Goal: Task Accomplishment & Management: Use online tool/utility

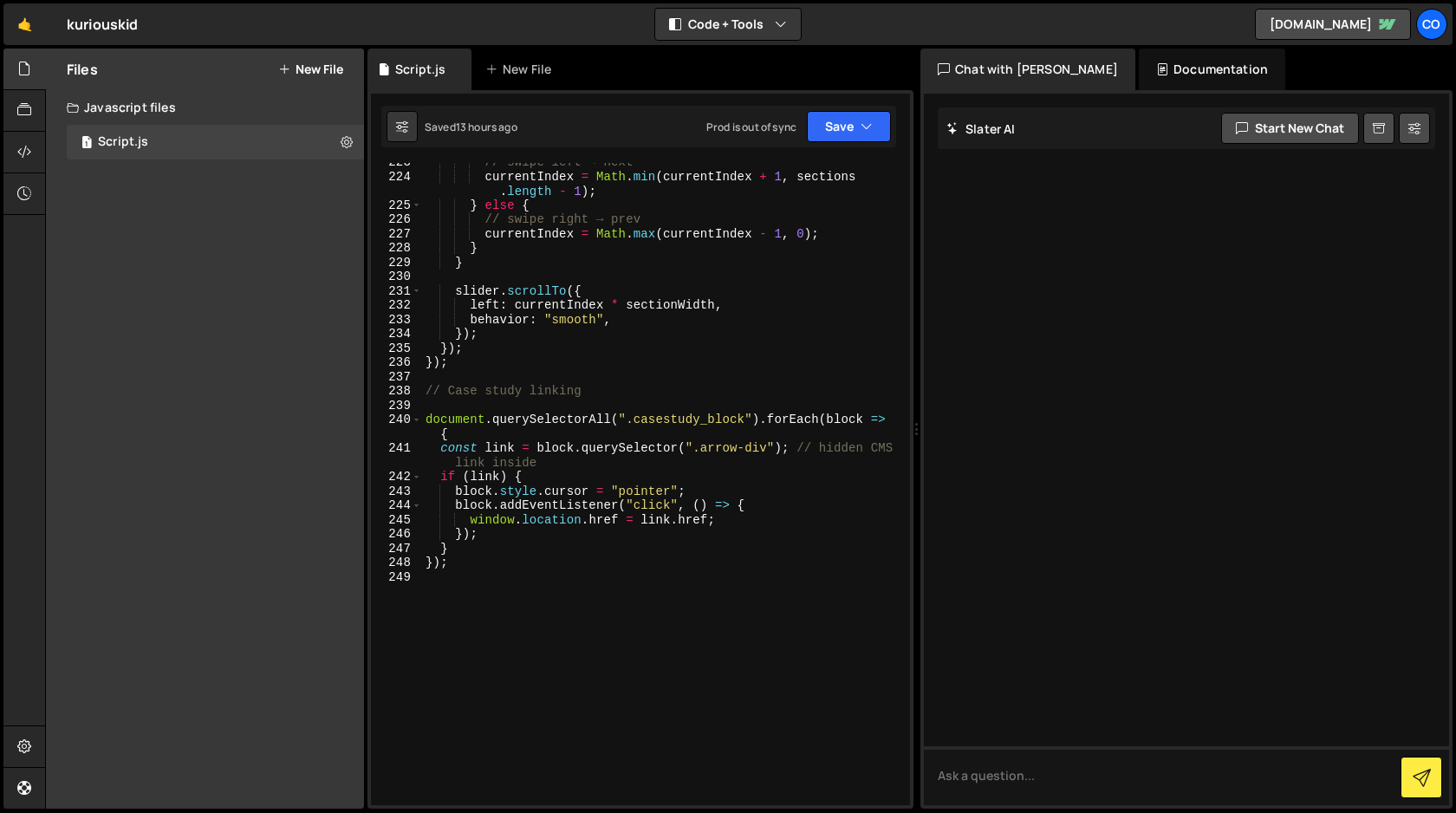
scroll to position [3295, 0]
click at [476, 577] on div "// swipe left → next currentIndex = Math . min ( currentIndex + 1 , sections . …" at bounding box center [663, 492] width 481 height 671
type textarea "//Submenu animation"
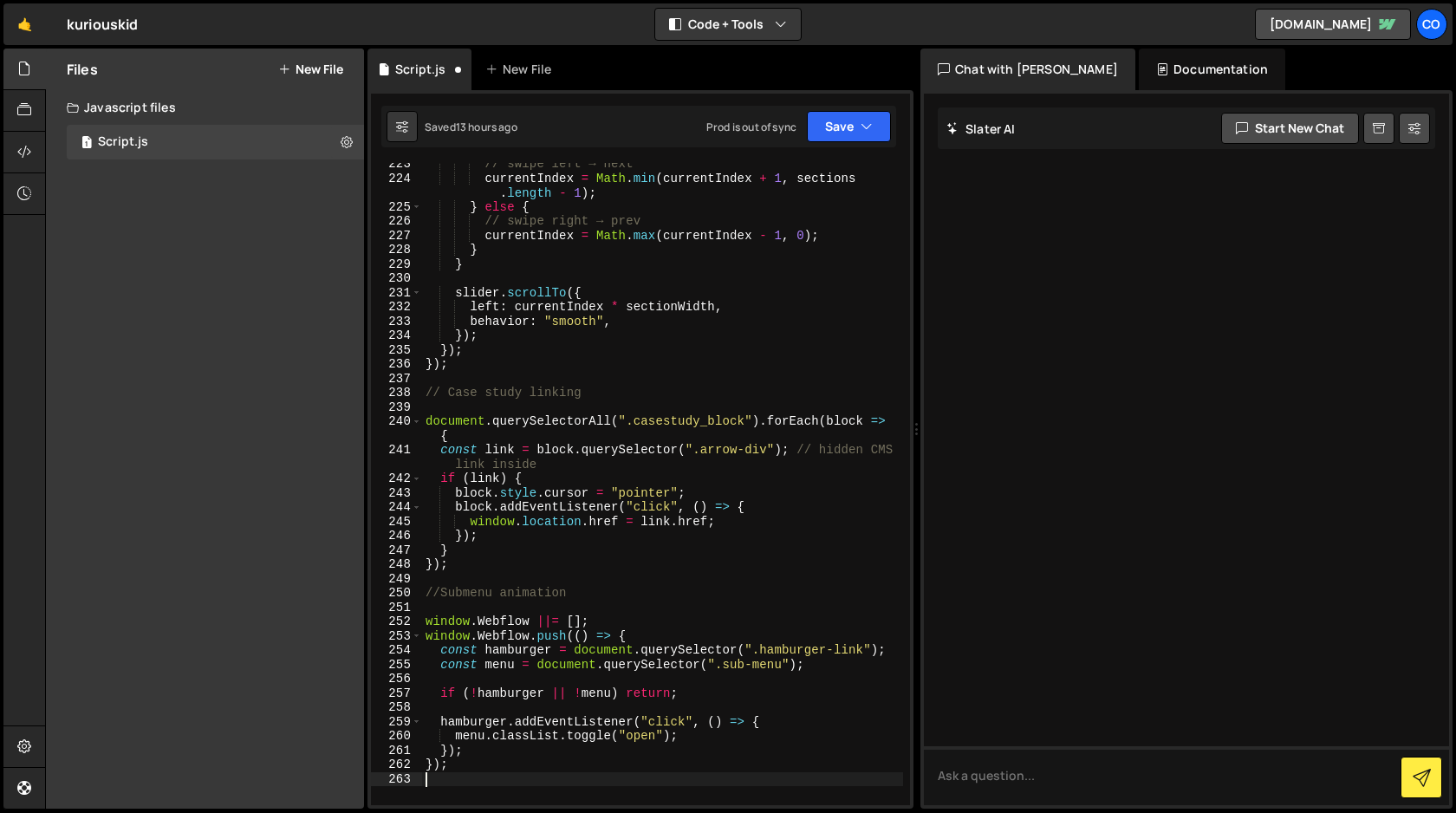
click at [606, 590] on div "// swipe left → next currentIndex = Math . min ( currentIndex + 1 , sections . …" at bounding box center [663, 492] width 481 height 671
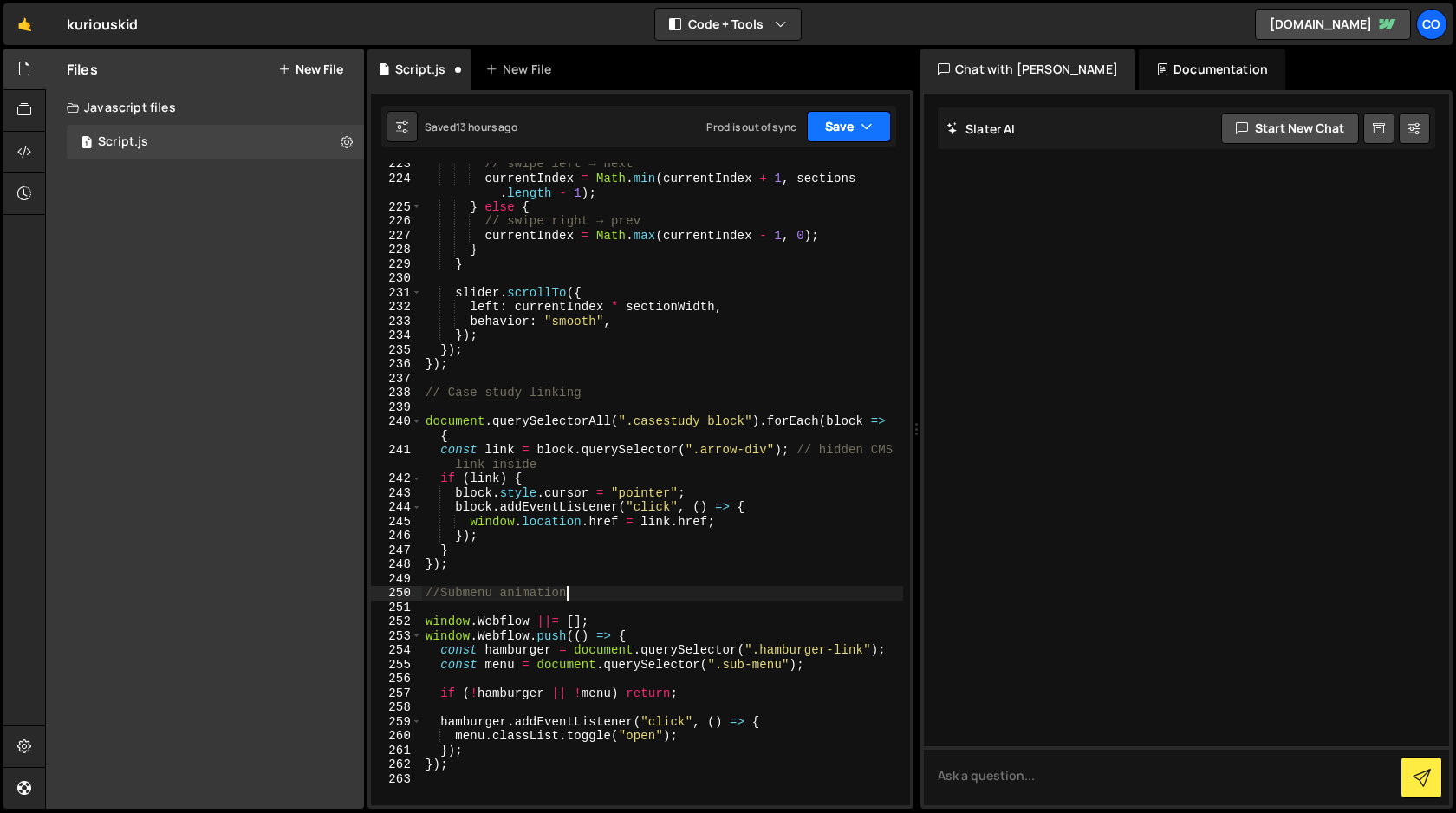
click at [851, 127] on button "Save" at bounding box center [848, 126] width 84 height 31
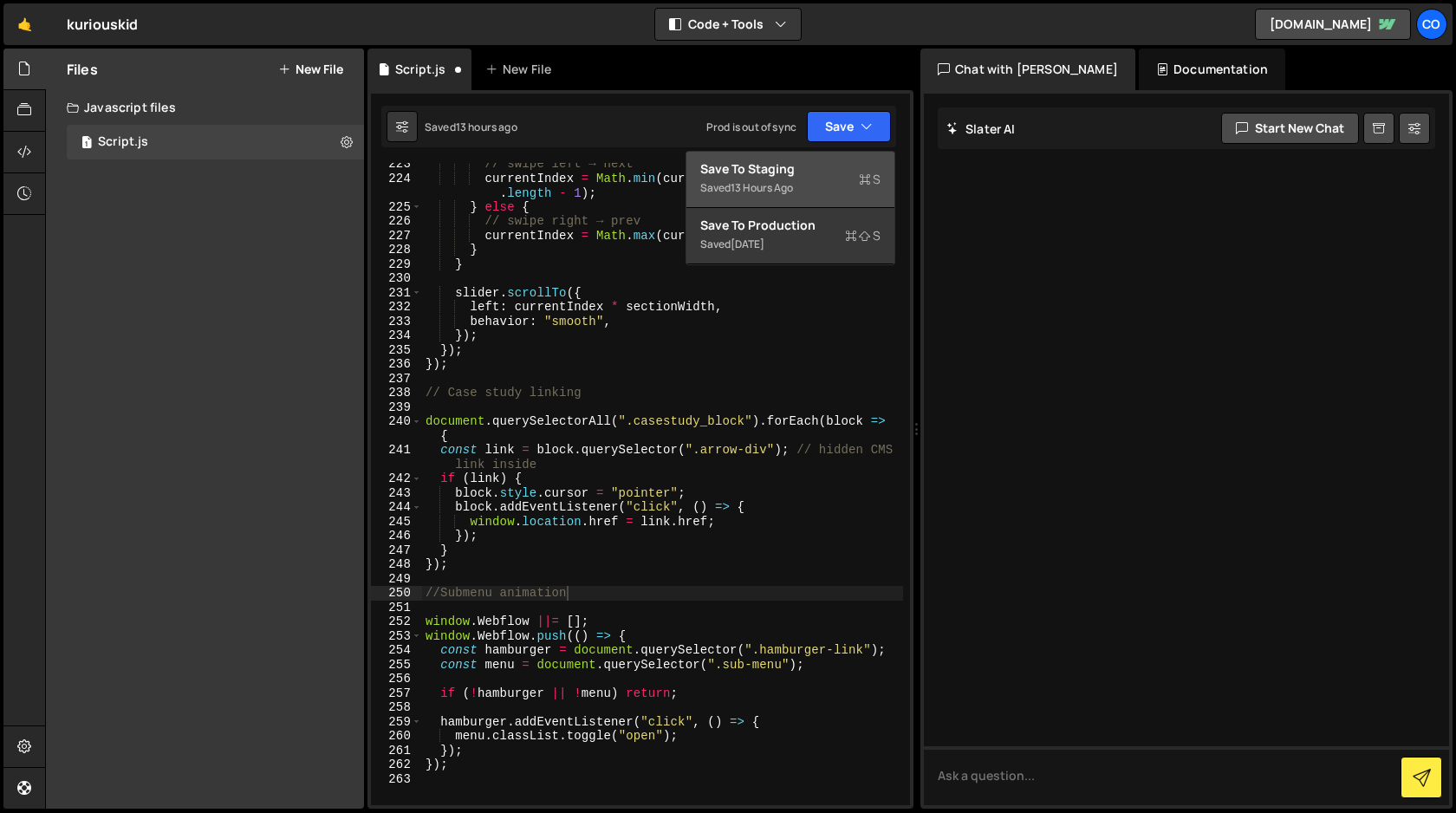
click at [813, 170] on div "Save to Staging S" at bounding box center [790, 170] width 180 height 17
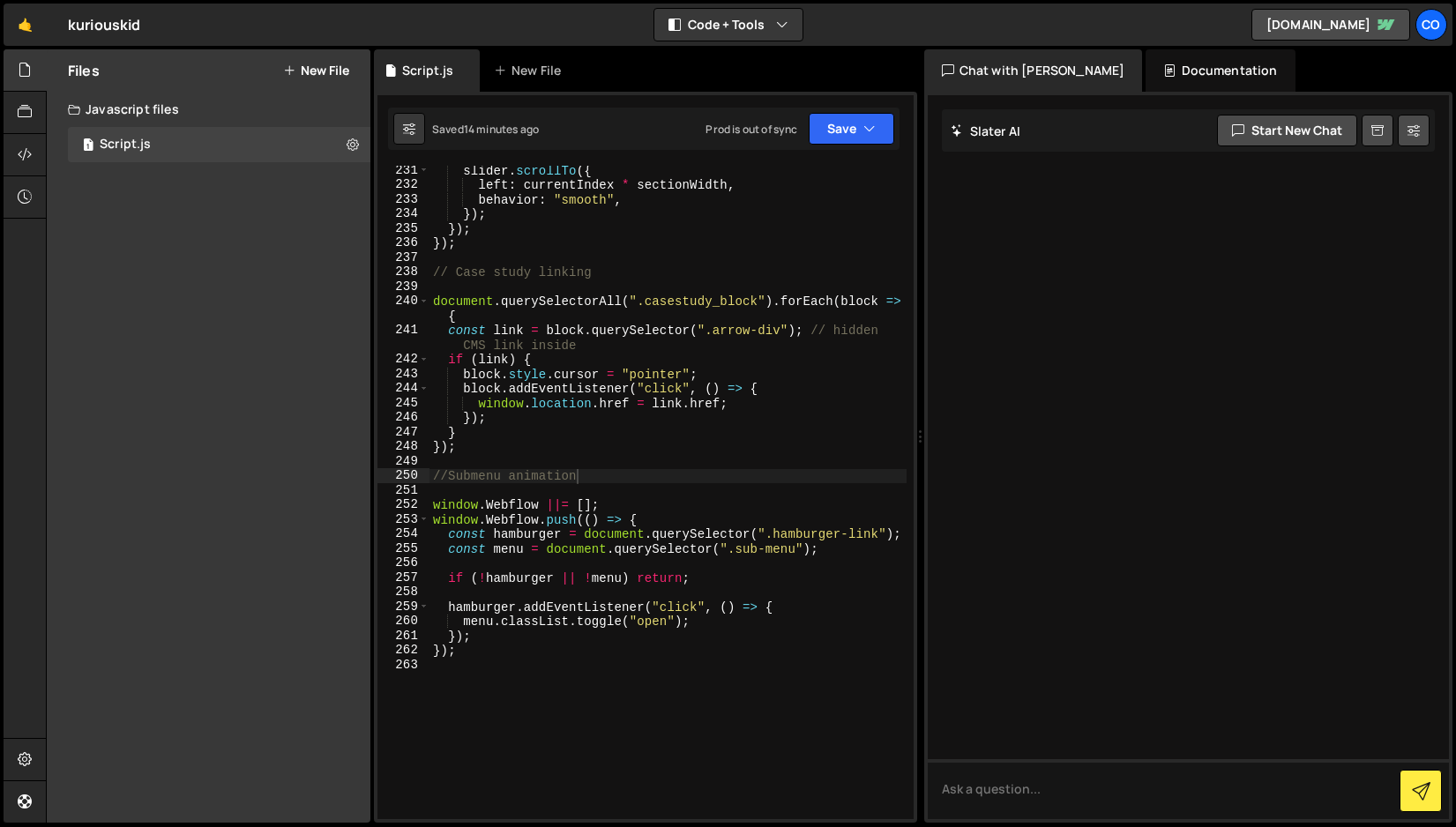
scroll to position [3528, 0]
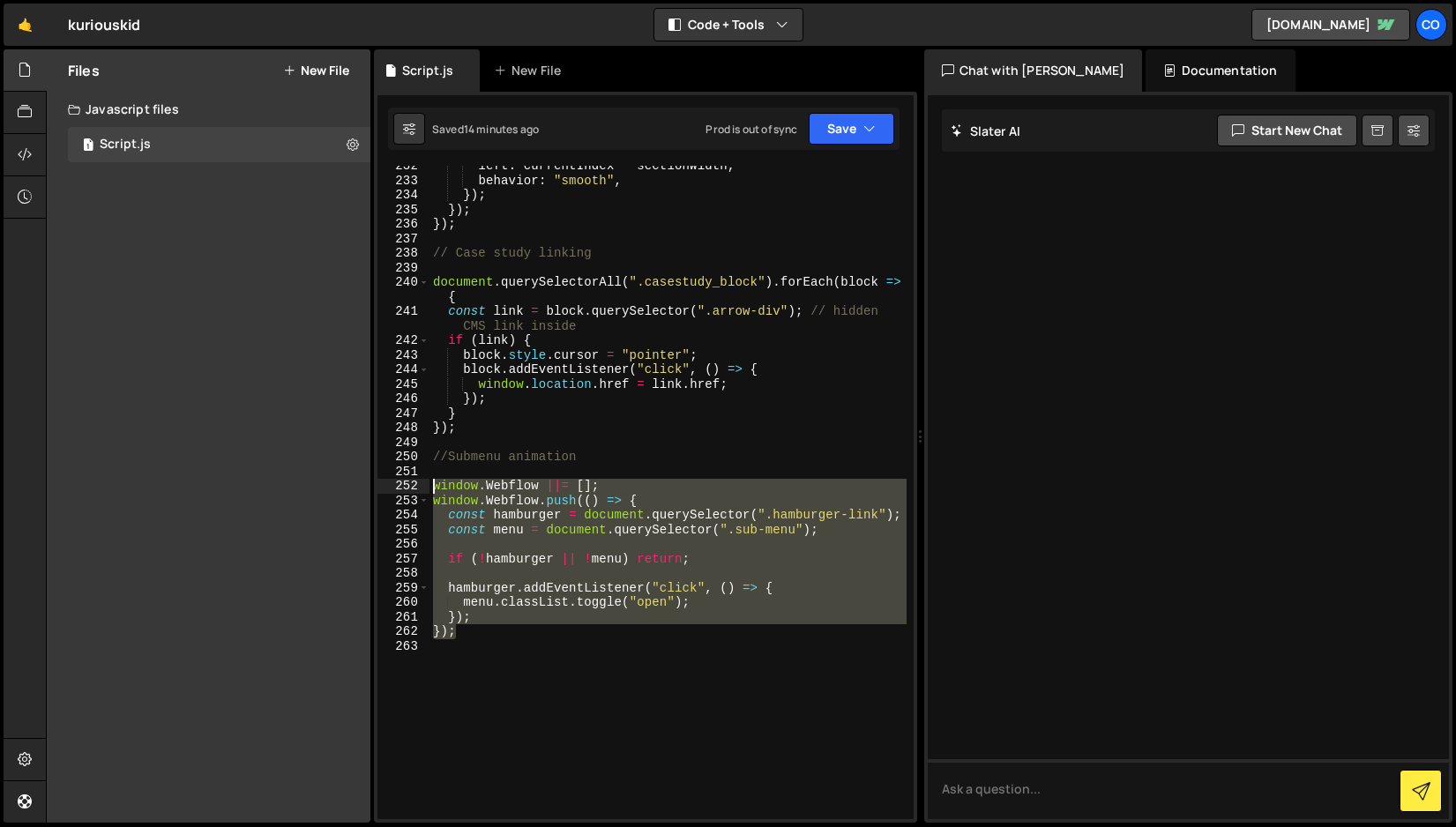
drag, startPoint x: 468, startPoint y: 634, endPoint x: 393, endPoint y: 490, distance: 162.4
click at [393, 490] on div "}); 232 233 234 235 236 237 238 239 240 241 242 243 244 245 246 247 248 249 250…" at bounding box center [645, 492] width 536 height 654
type textarea "window.Webflow ||= []; window.Webflow.push(() => {"
paste textarea
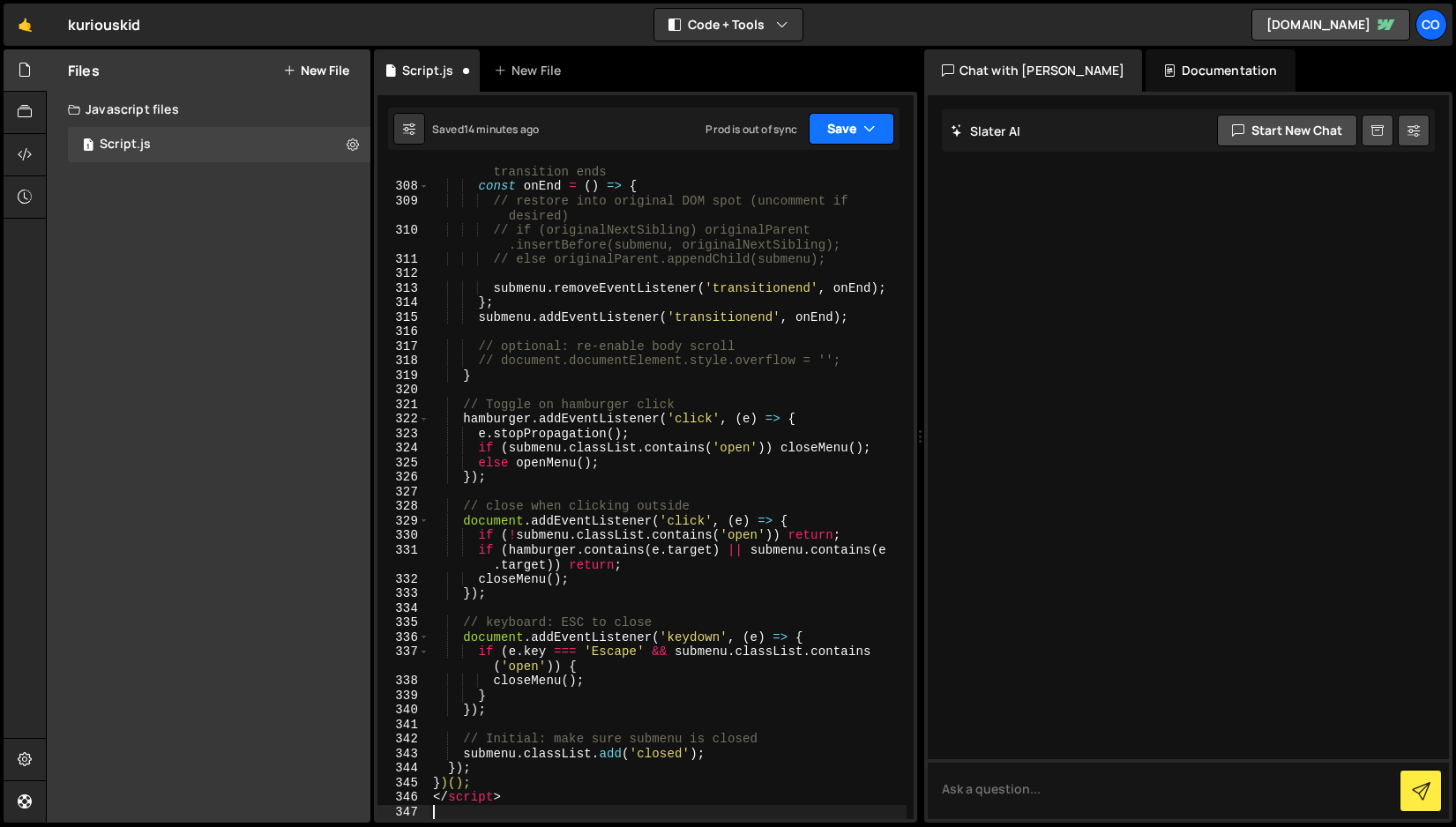
click at [852, 123] on button "Save" at bounding box center [850, 128] width 85 height 31
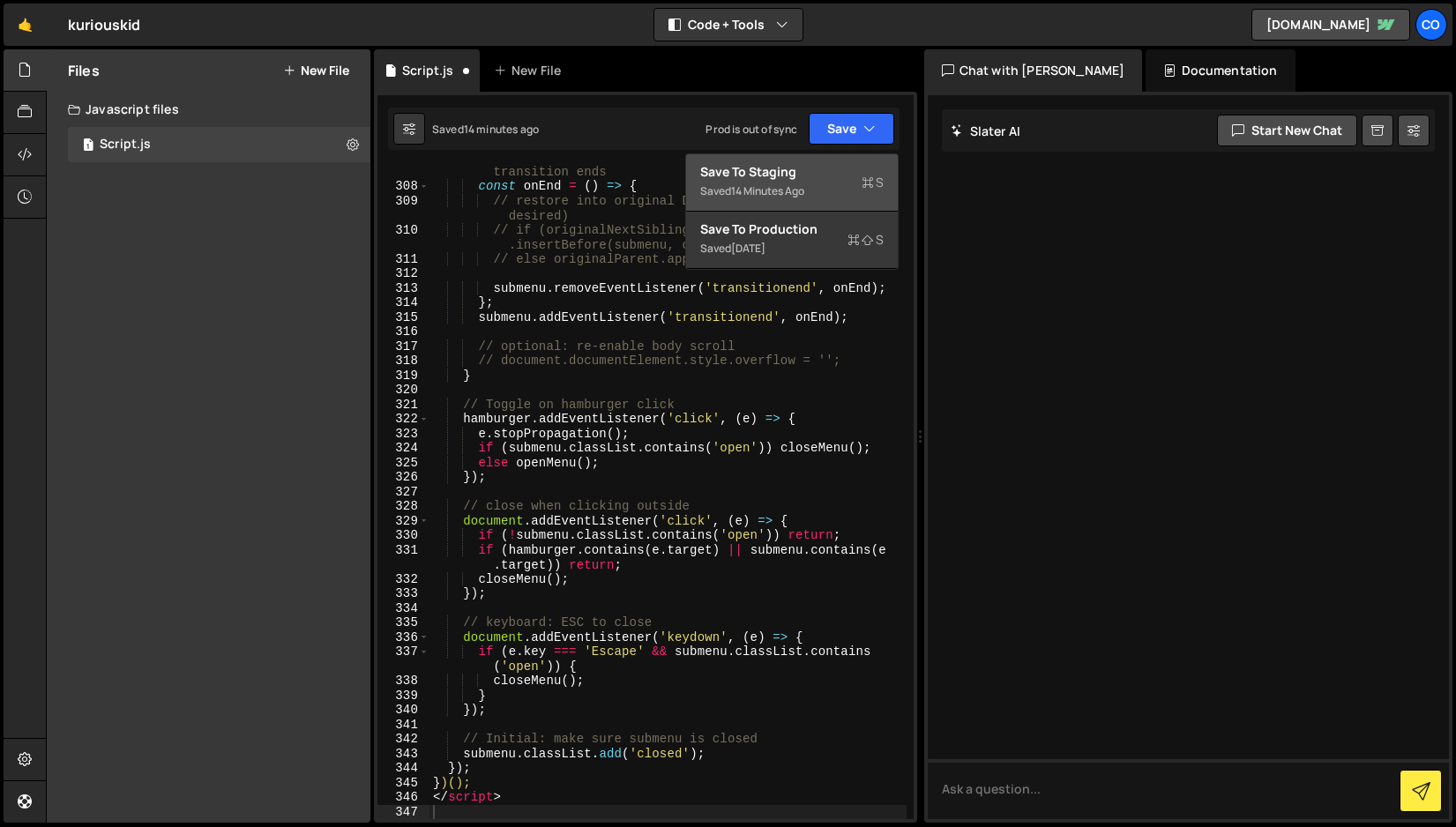
click at [819, 176] on div "Save to Staging S" at bounding box center [792, 172] width 183 height 18
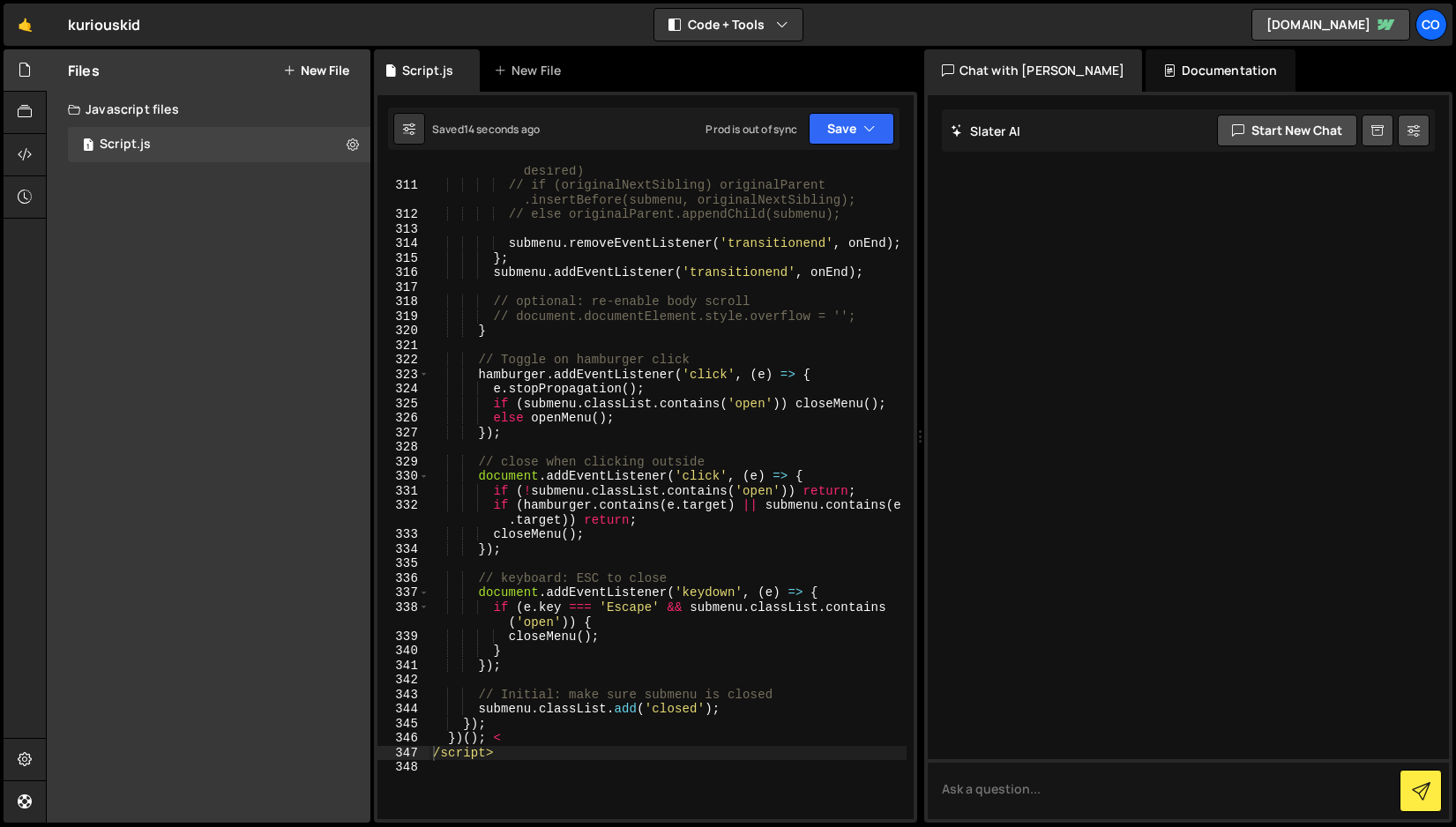
scroll to position [4848, 0]
type textarea "})(); <"
click at [537, 736] on div "// restore into original DOM spot (uncomment if desired) // if (originalNextSib…" at bounding box center [667, 498] width 477 height 698
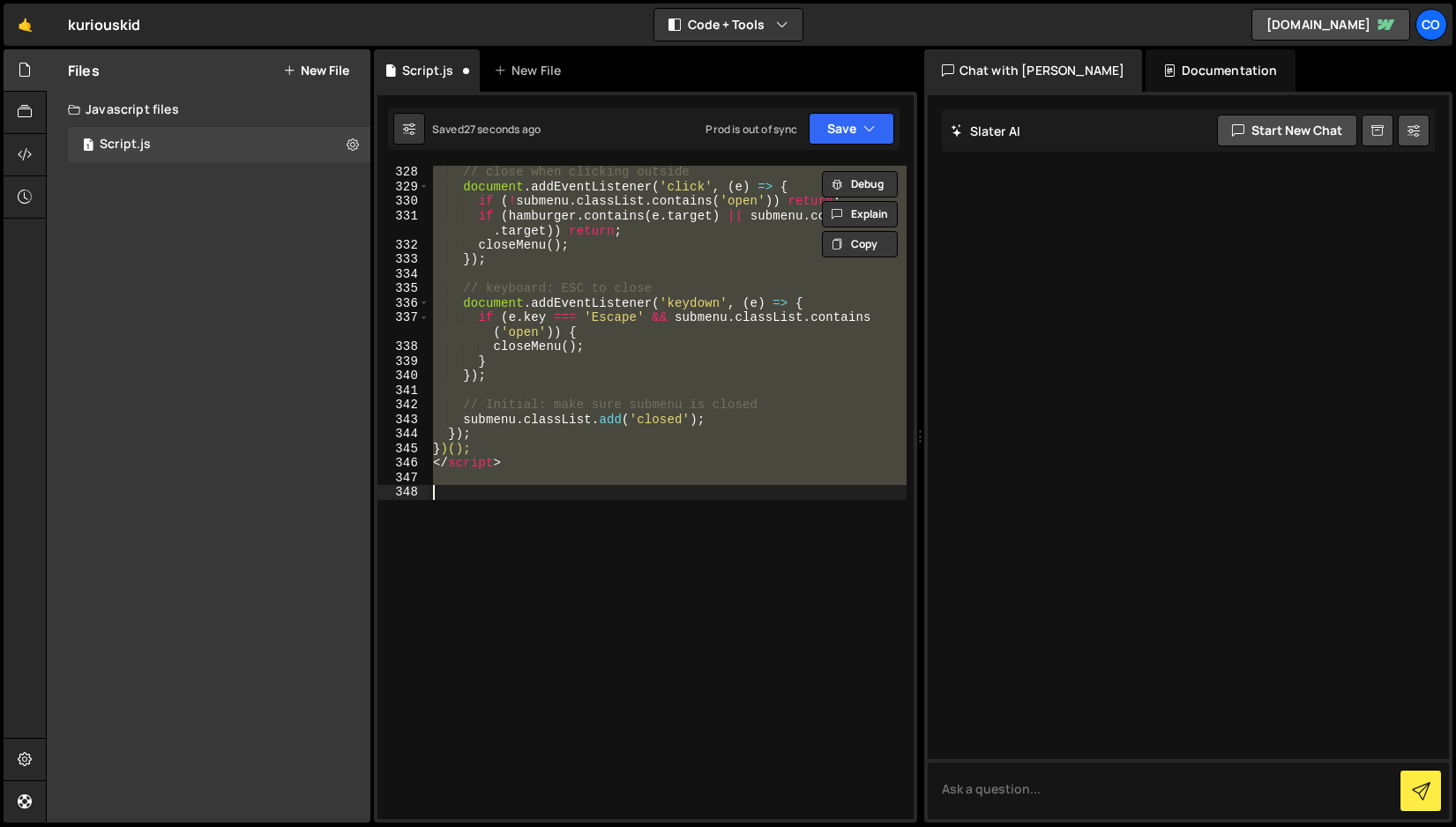
type textarea "}); });"
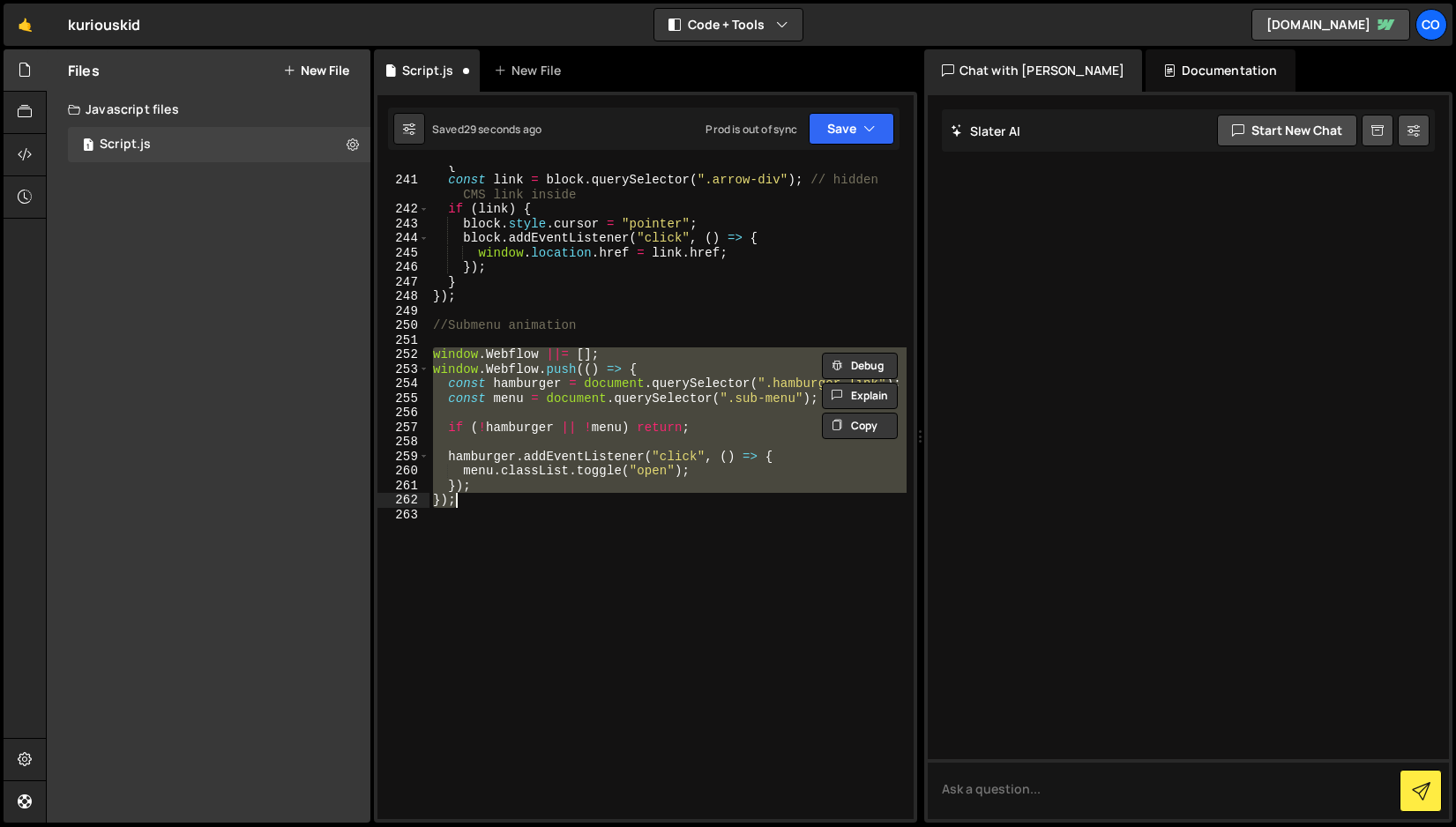
click at [509, 536] on div "document . querySelectorAll ( ".casestudy_block" ) . forEach ( block => { const…" at bounding box center [667, 493] width 477 height 698
drag, startPoint x: 471, startPoint y: 502, endPoint x: 392, endPoint y: 358, distance: 164.2
click at [392, 358] on div "240 241 242 243 244 245 246 247 248 249 250 251 252 253 254 255 256 257 258 259…" at bounding box center [645, 492] width 536 height 654
type textarea "window.Webflow ||= []; window.Webflow.push(() => {"
paste textarea
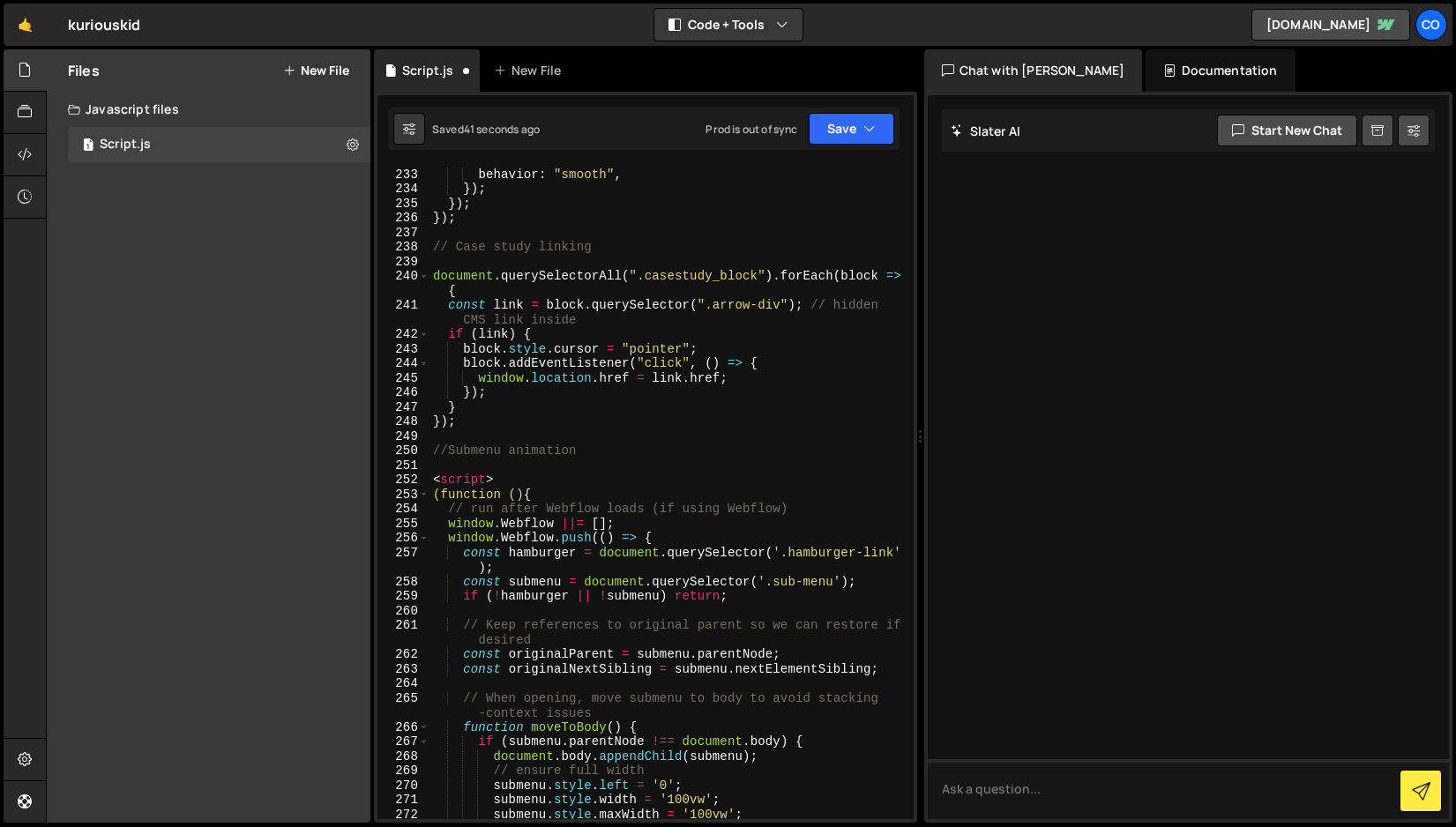
scroll to position [3535, 0]
drag, startPoint x: 508, startPoint y: 482, endPoint x: 399, endPoint y: 481, distance: 109.0
click at [399, 481] on div "232 233 234 235 236 237 238 239 240 241 242 243 244 245 246 247 248 249 250 251…" at bounding box center [645, 492] width 536 height 654
type textarea "<script>"
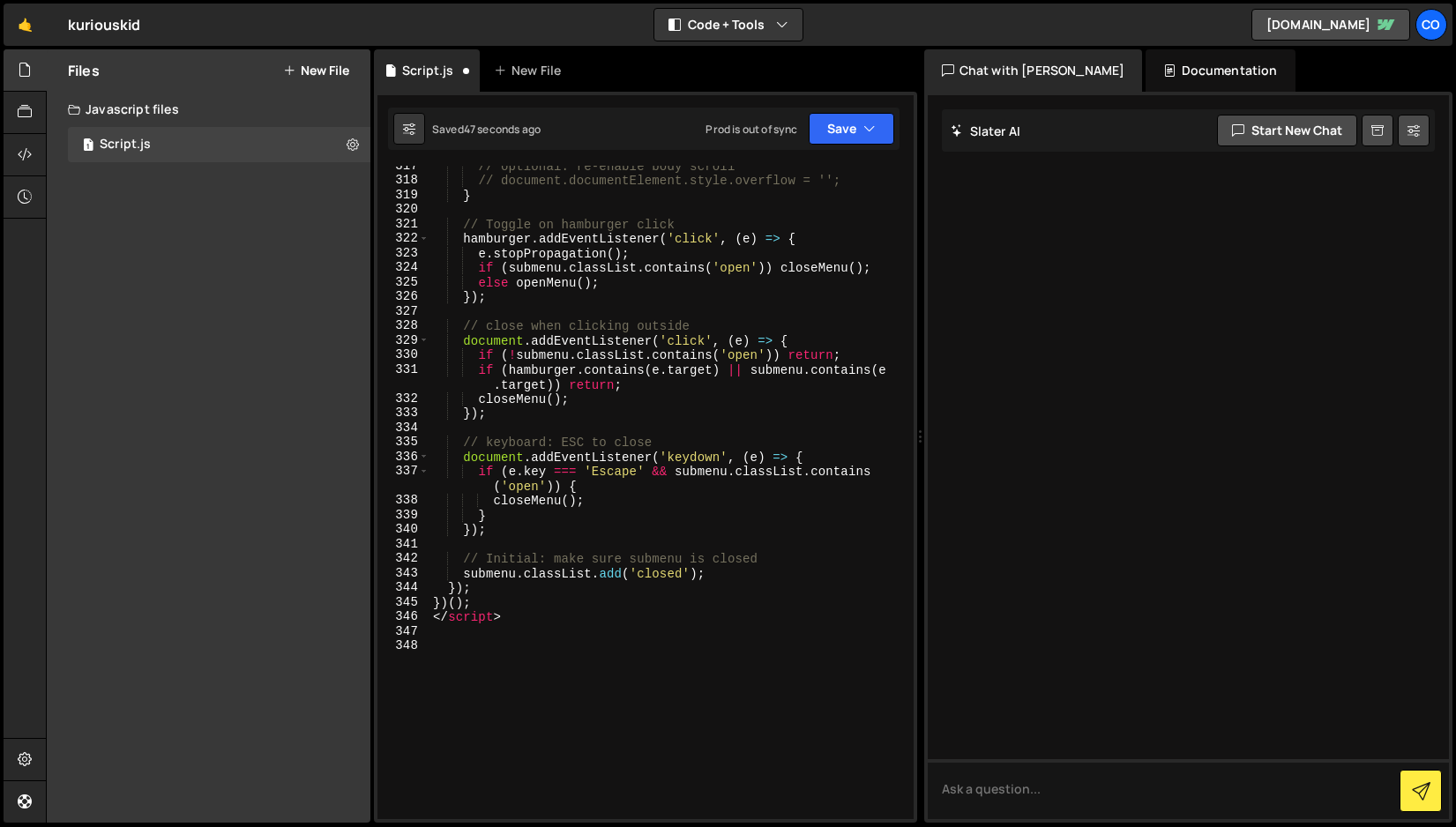
scroll to position [5039, 0]
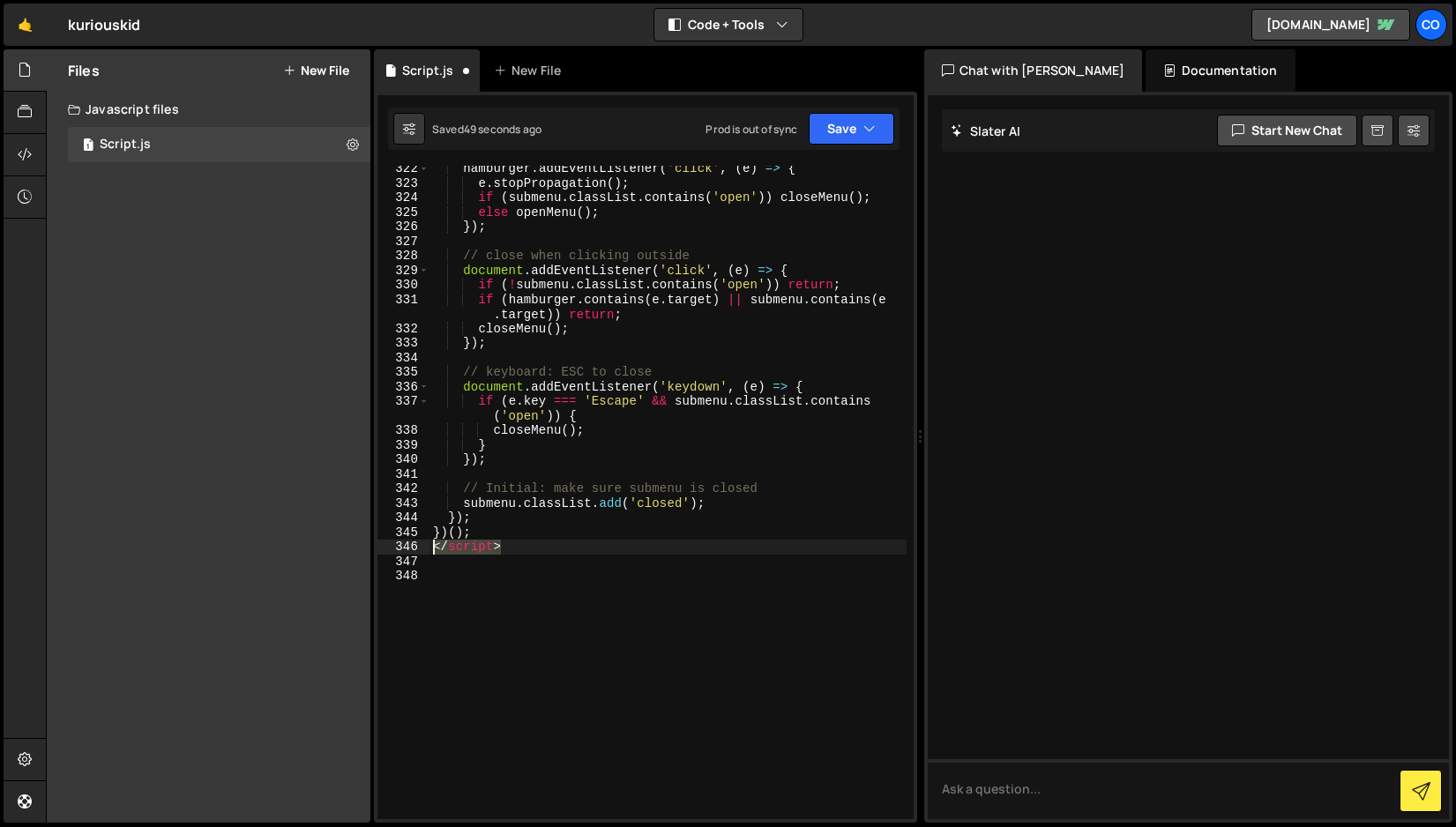
drag, startPoint x: 508, startPoint y: 547, endPoint x: 420, endPoint y: 552, distance: 88.1
click at [420, 552] on div "322 323 324 325 326 327 328 329 330 331 332 333 334 335 336 337 338 339 340 341…" at bounding box center [645, 492] width 536 height 654
type textarea "</script>"
click at [861, 132] on button "Save" at bounding box center [850, 128] width 85 height 31
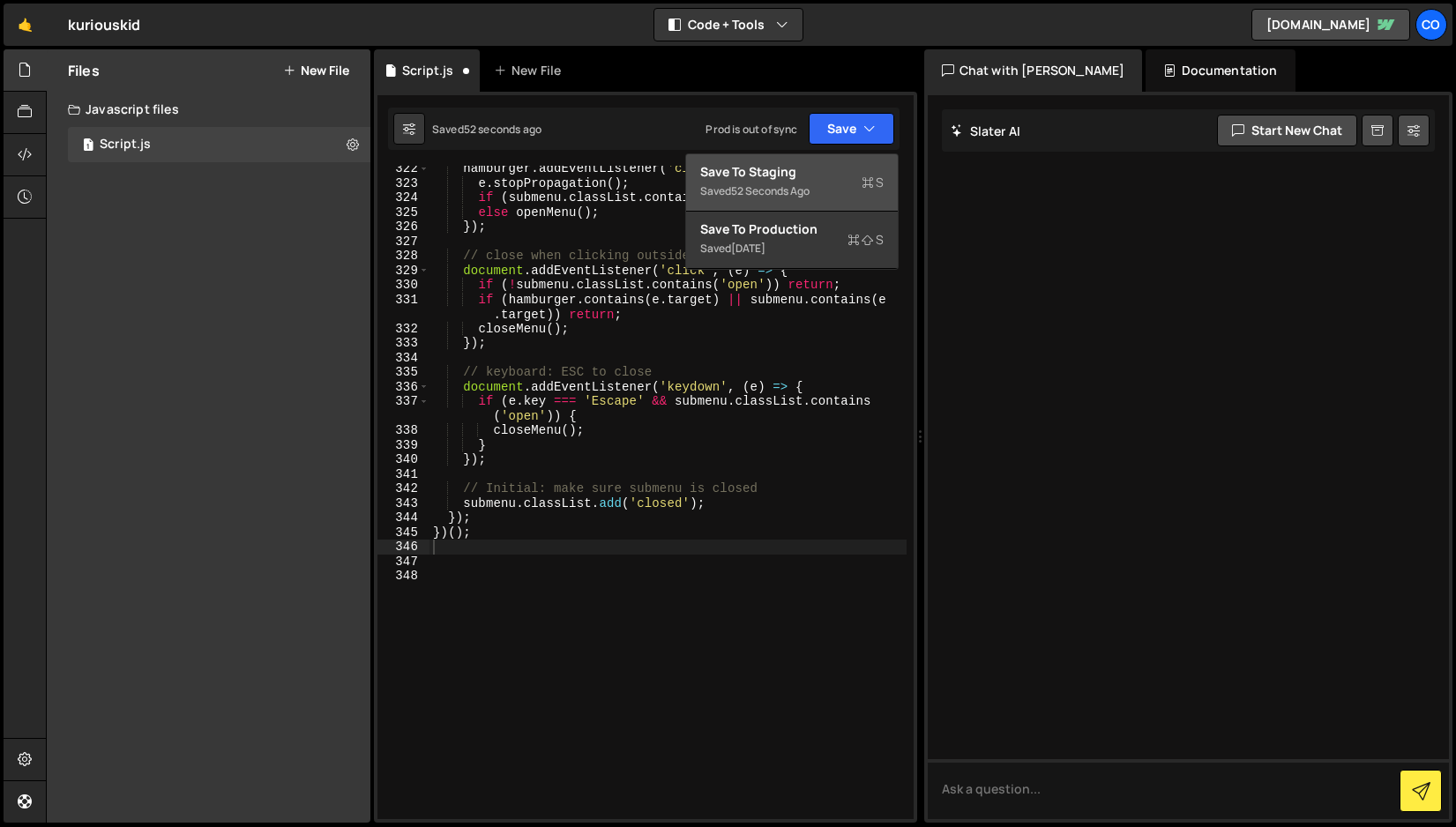
click at [814, 172] on div "Save to Staging S" at bounding box center [792, 172] width 183 height 18
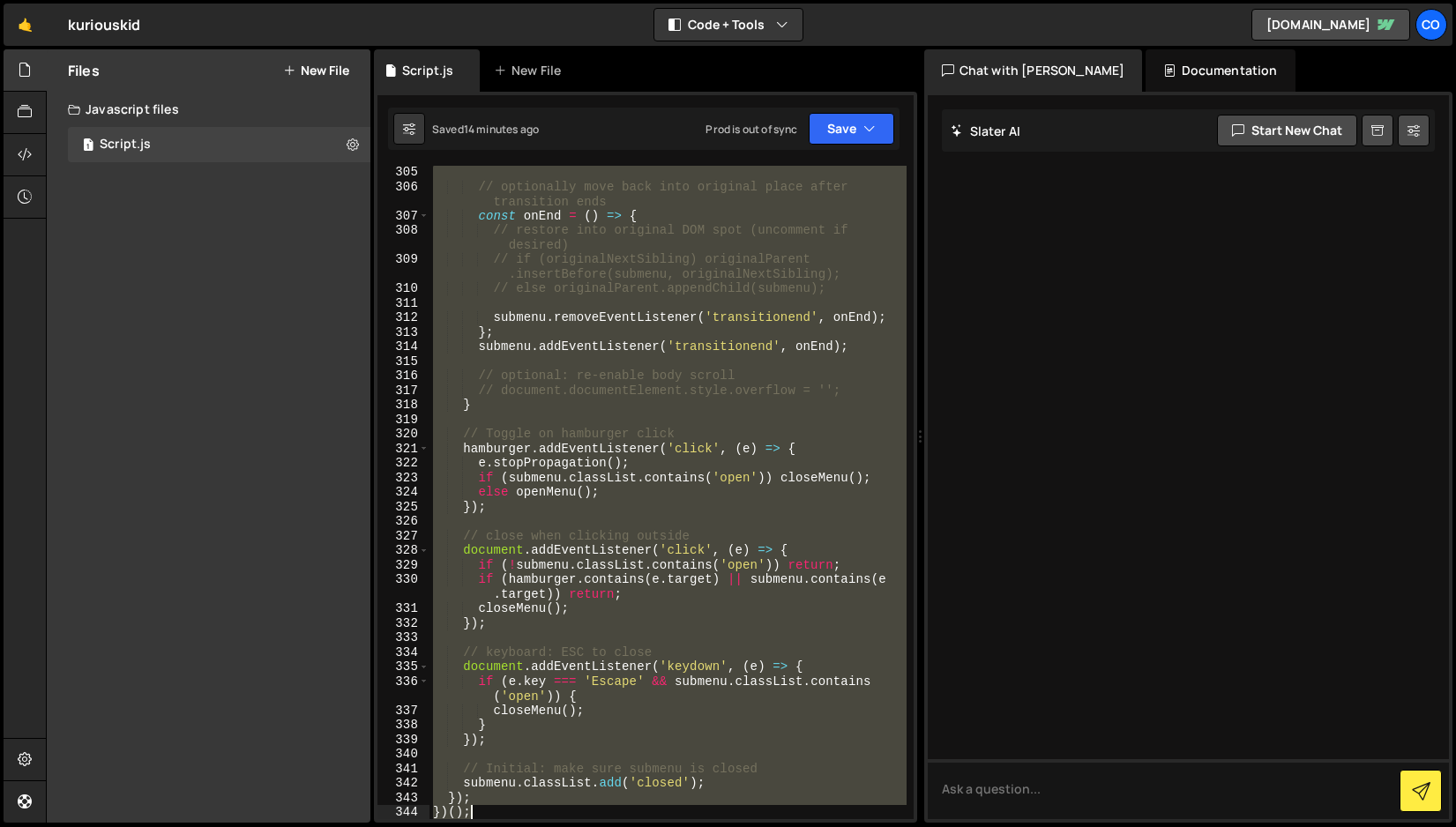
scroll to position [4760, 0]
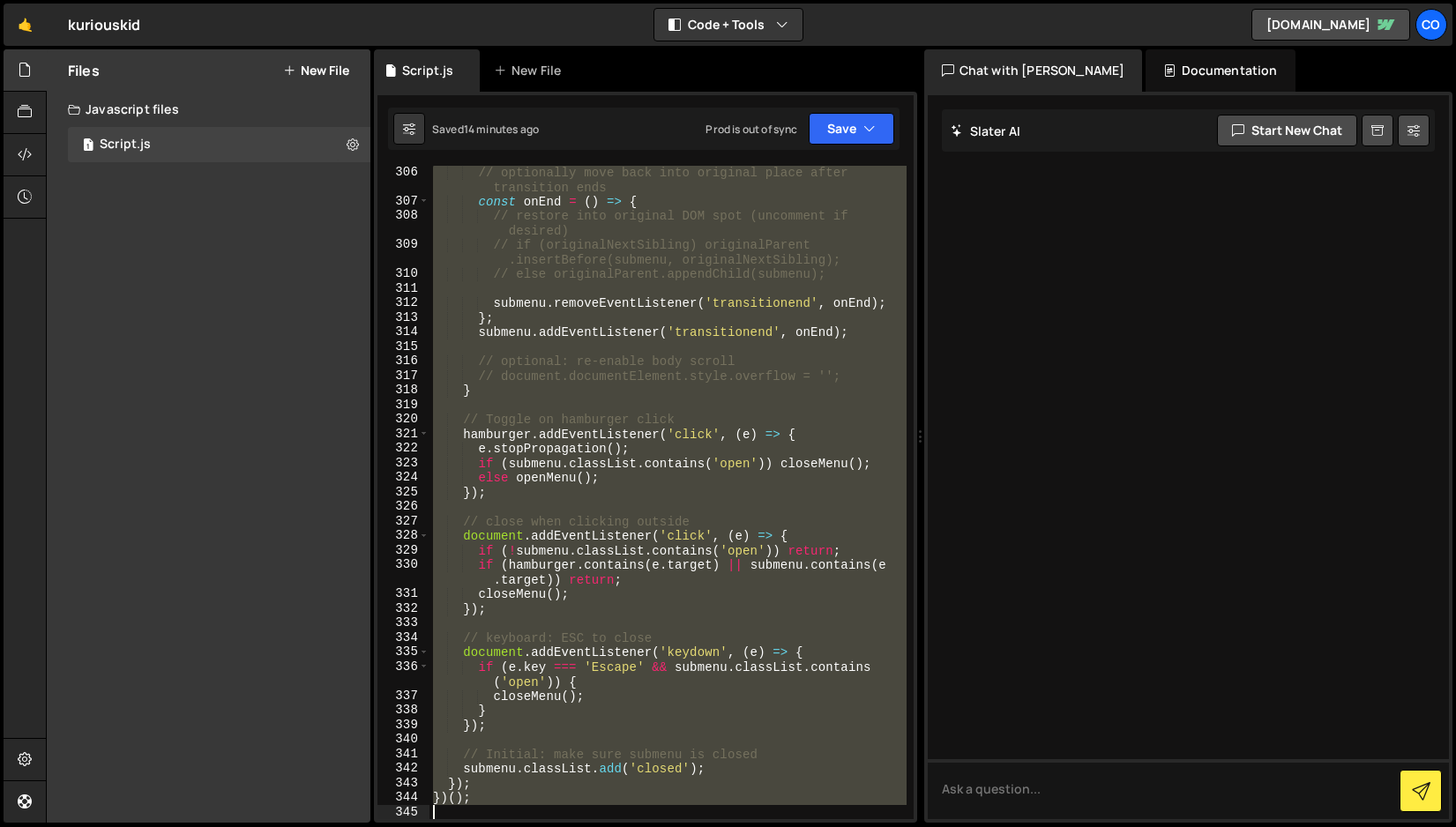
drag, startPoint x: 434, startPoint y: 363, endPoint x: 666, endPoint y: 826, distance: 517.9
click at [666, 826] on div "Hold on a sec... Are you certain you wish to leave this page? Any changes you'v…" at bounding box center [728, 414] width 1456 height 827
type textarea "})();"
paste textarea
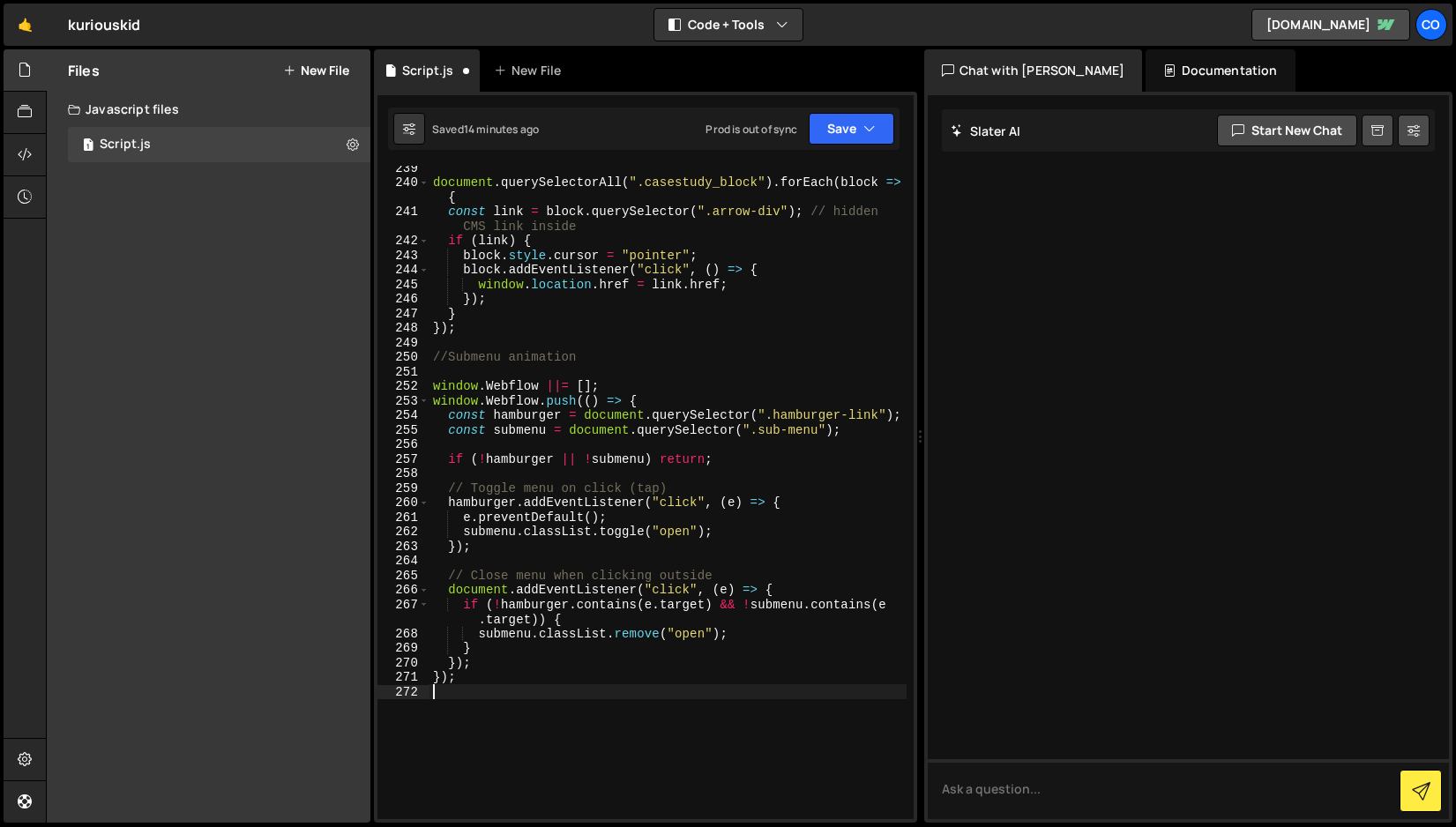
scroll to position [3624, 0]
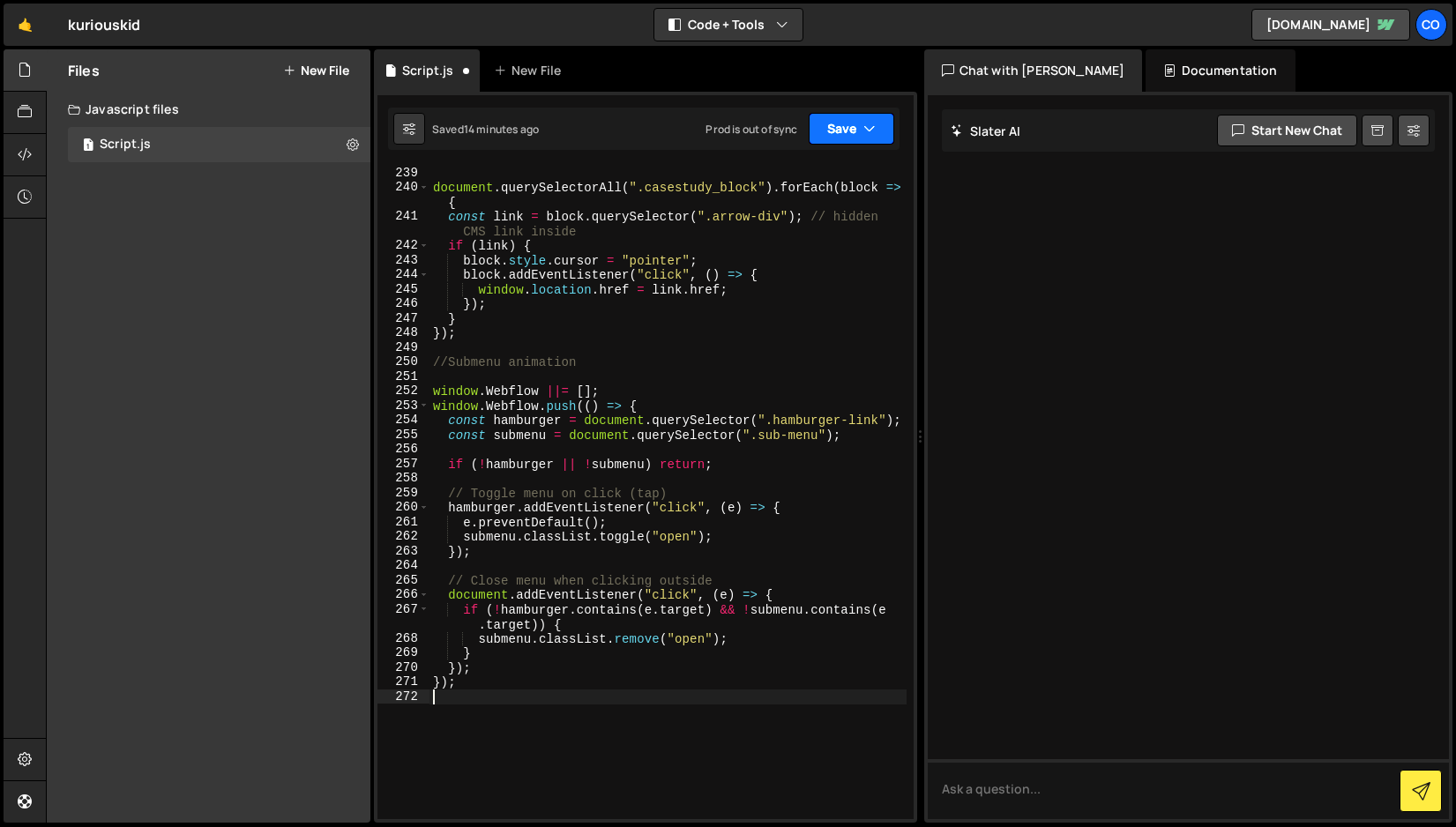
click at [846, 136] on button "Save" at bounding box center [850, 128] width 85 height 31
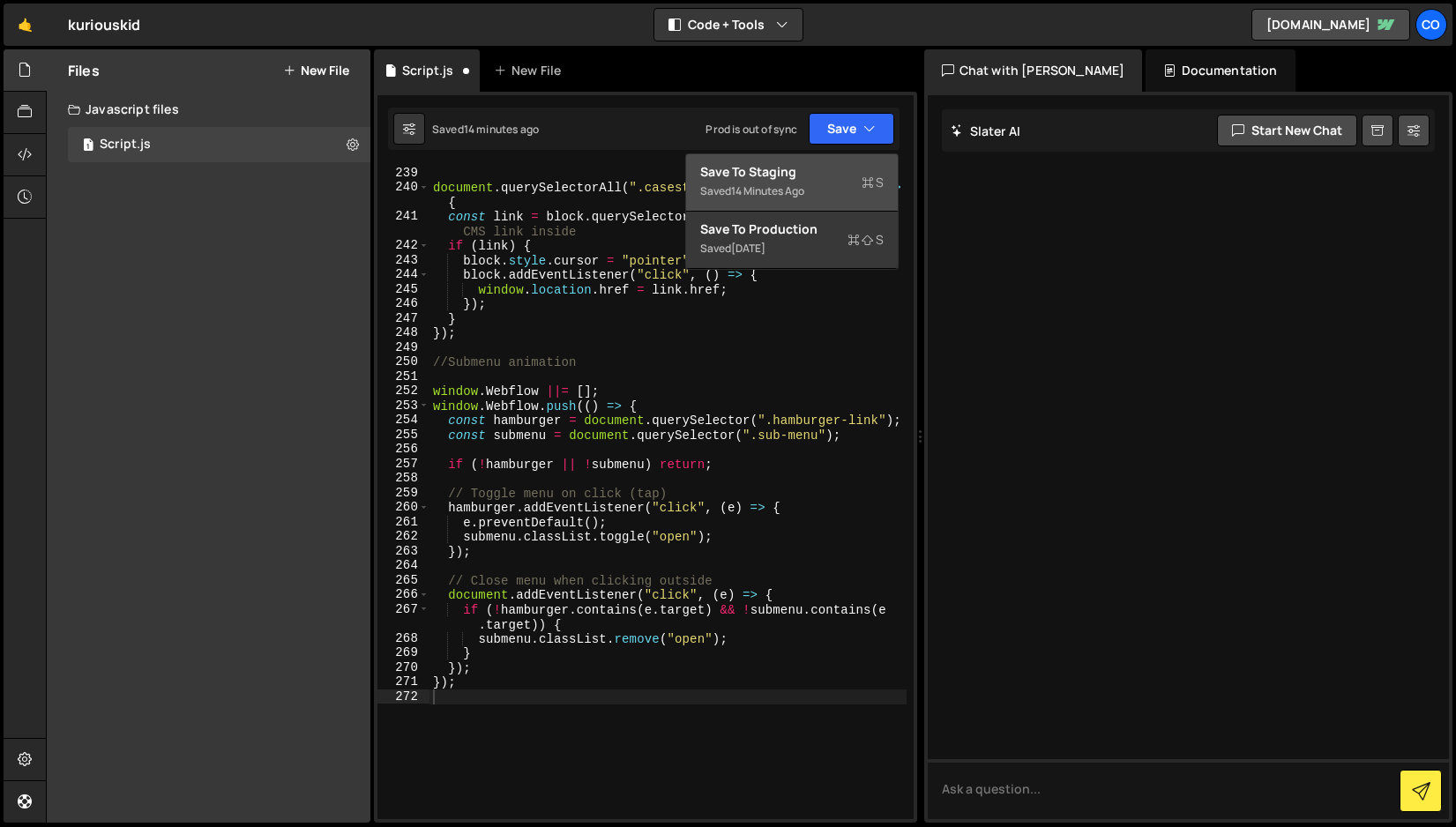
click at [820, 186] on div "Saved 14 minutes ago" at bounding box center [792, 192] width 183 height 22
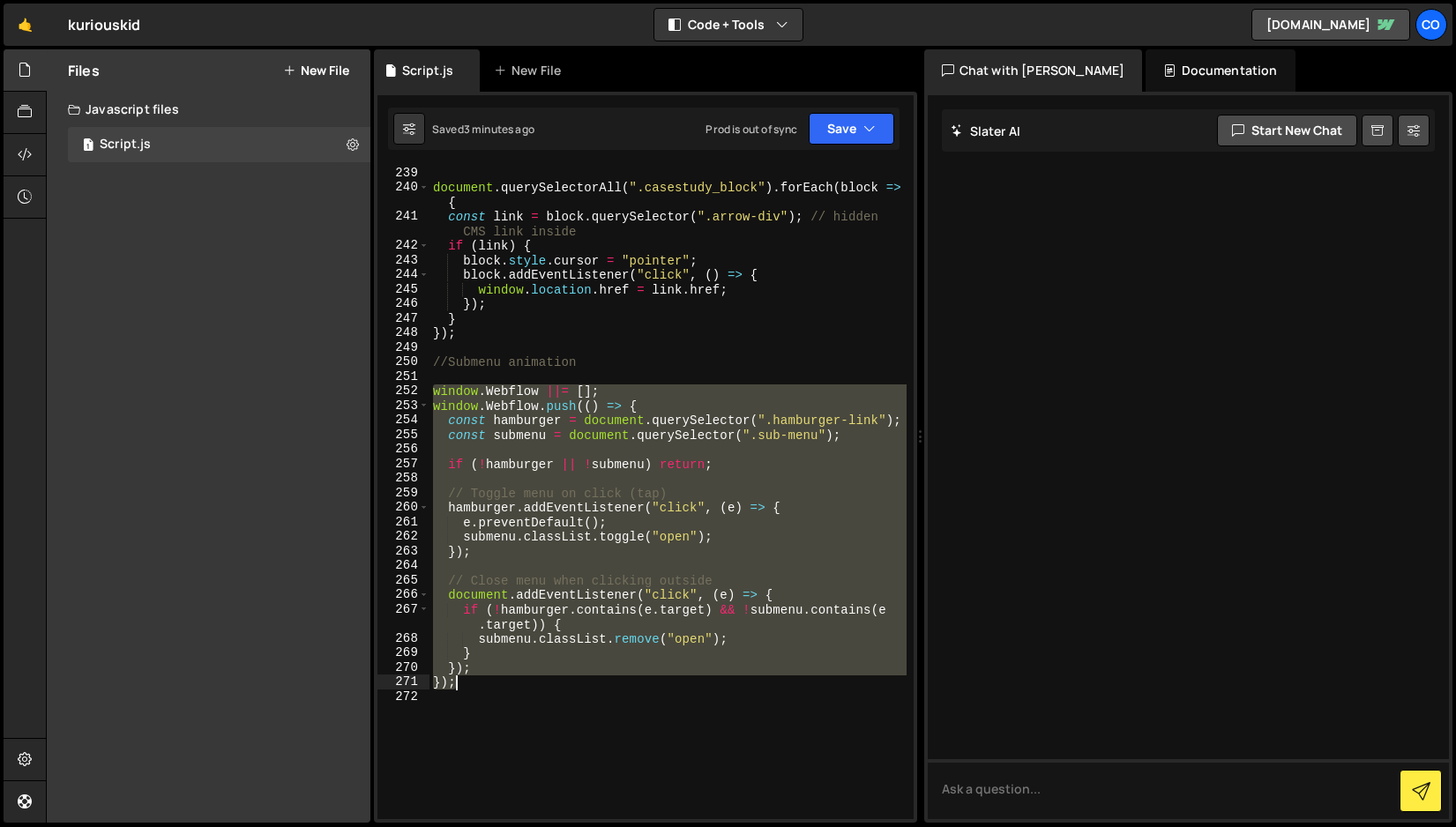
drag, startPoint x: 429, startPoint y: 393, endPoint x: 514, endPoint y: 684, distance: 303.2
click at [514, 684] on div "document . querySelectorAll ( ".casestudy_block" ) . forEach ( block => { const…" at bounding box center [667, 507] width 477 height 683
type textarea "}); });"
paste textarea
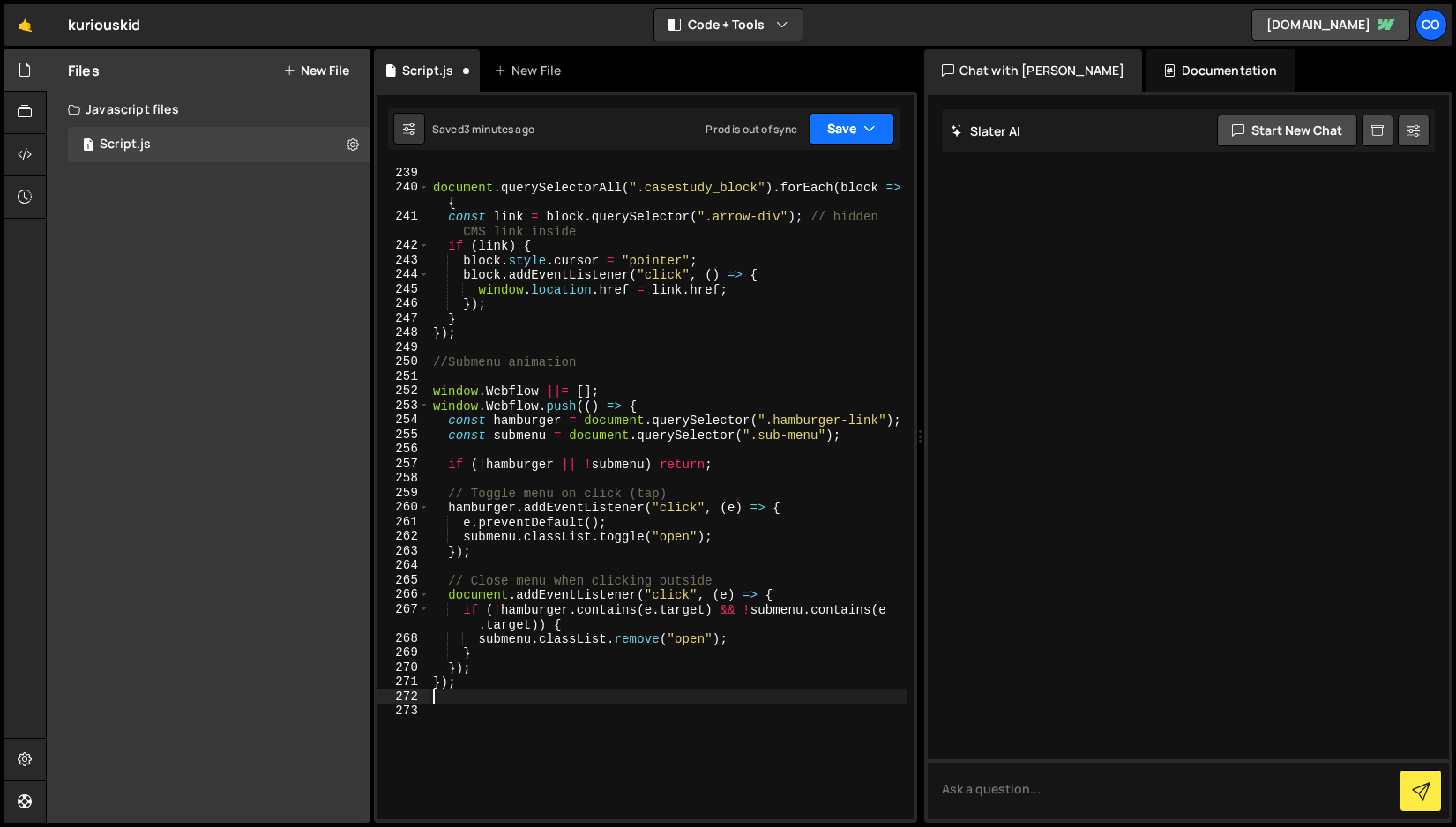
click at [852, 132] on button "Save" at bounding box center [850, 128] width 85 height 31
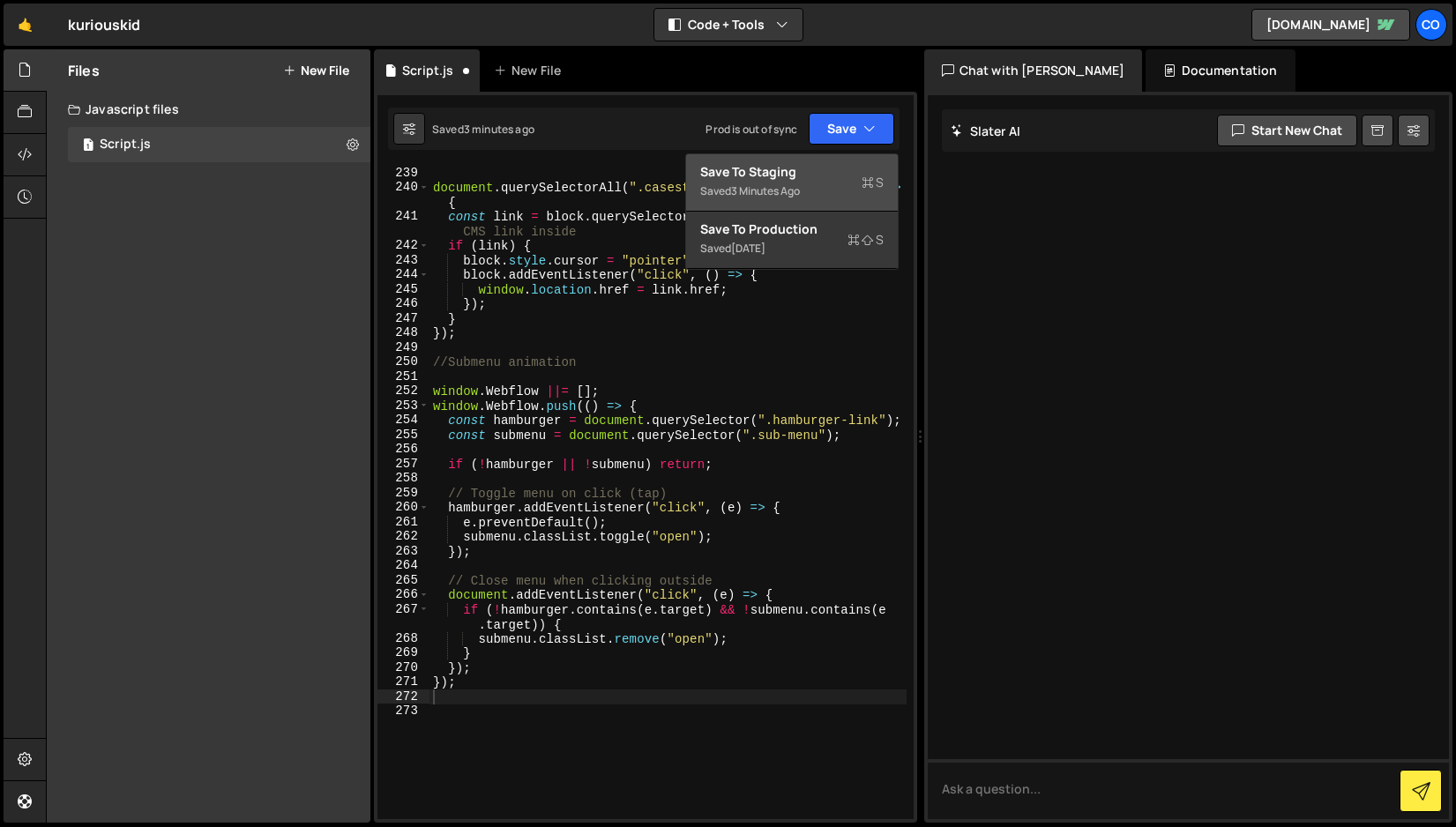
click at [816, 177] on div "Save to Staging S" at bounding box center [792, 172] width 183 height 18
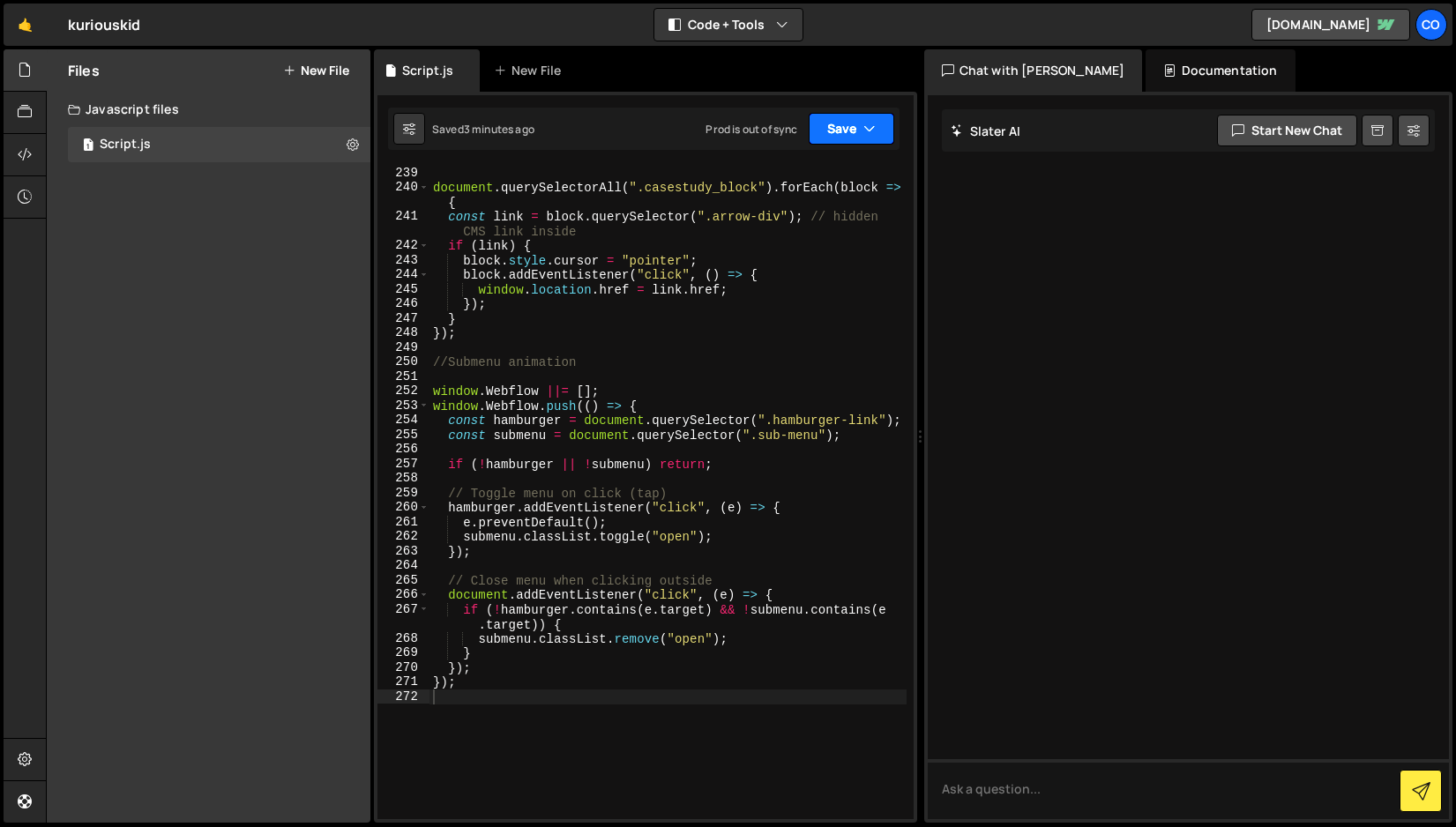
click at [871, 138] on button "Save" at bounding box center [850, 128] width 85 height 31
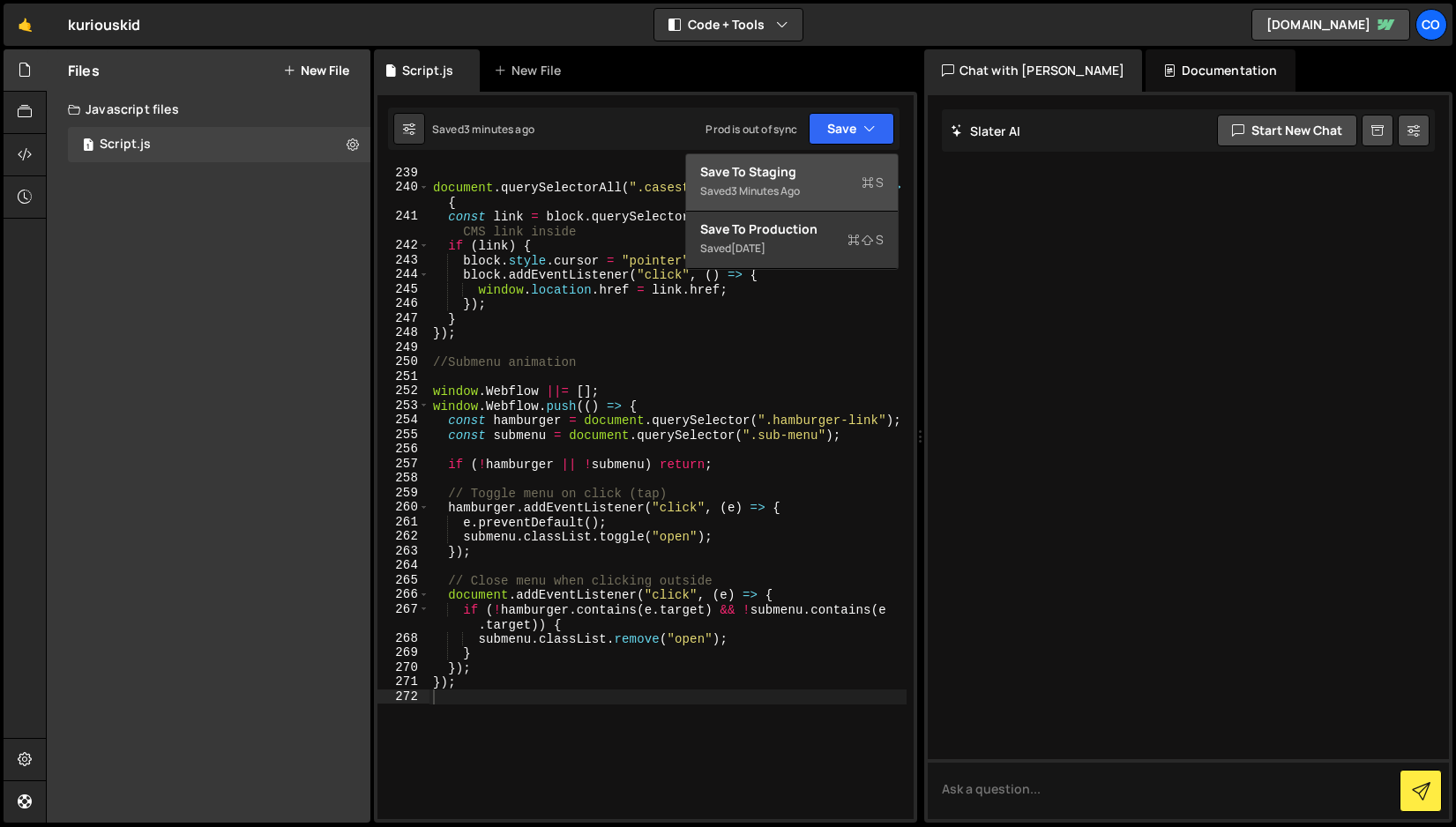
click at [849, 174] on div "Save to Staging S" at bounding box center [792, 172] width 183 height 18
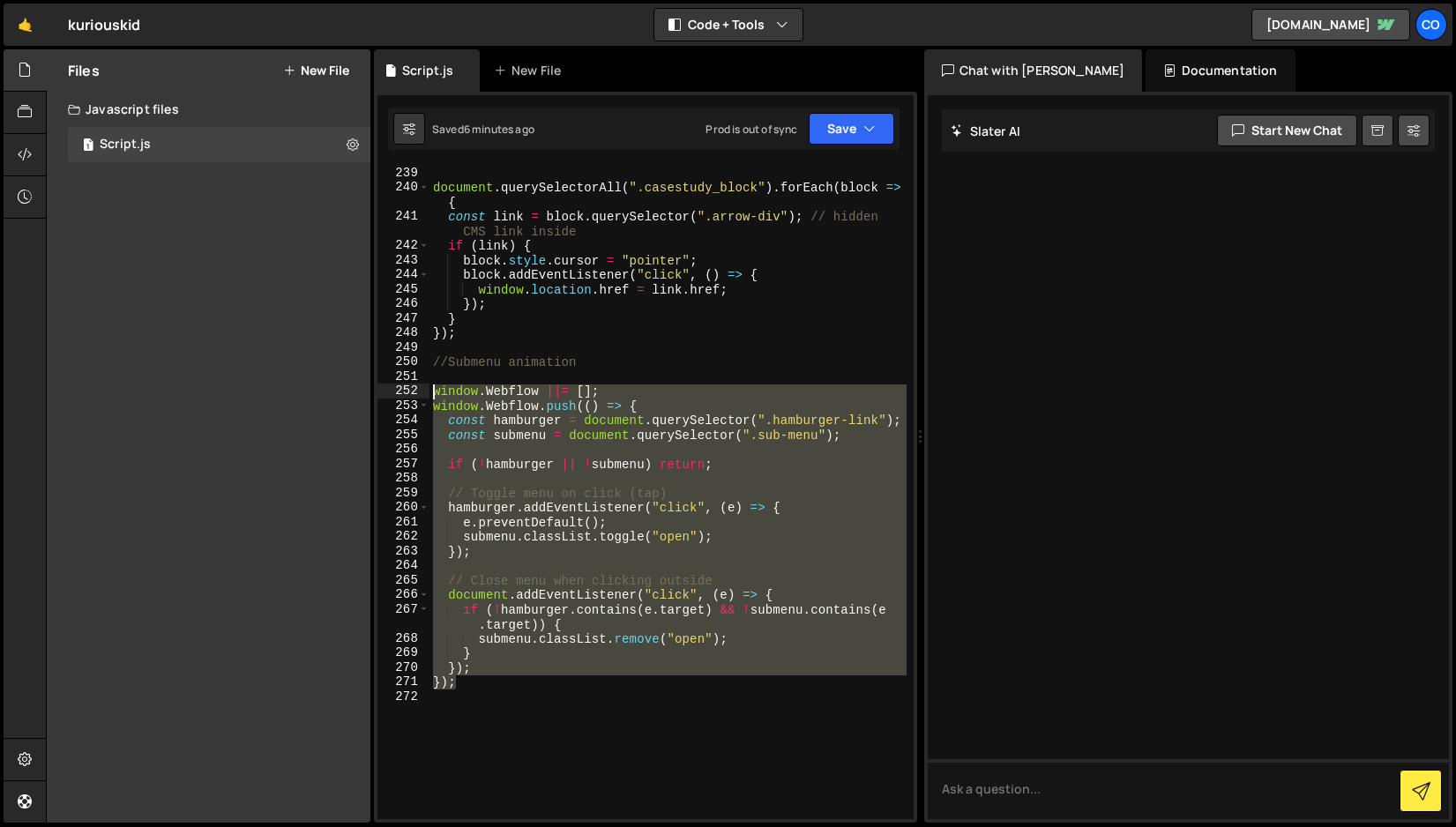
drag, startPoint x: 462, startPoint y: 683, endPoint x: 384, endPoint y: 398, distance: 295.5
click at [384, 398] on div "}); 239 240 241 242 243 244 245 246 247 248 249 250 251 252 253 254 255 256 257…" at bounding box center [645, 492] width 536 height 654
paste textarea ".sub-menu { display: none !important; }"
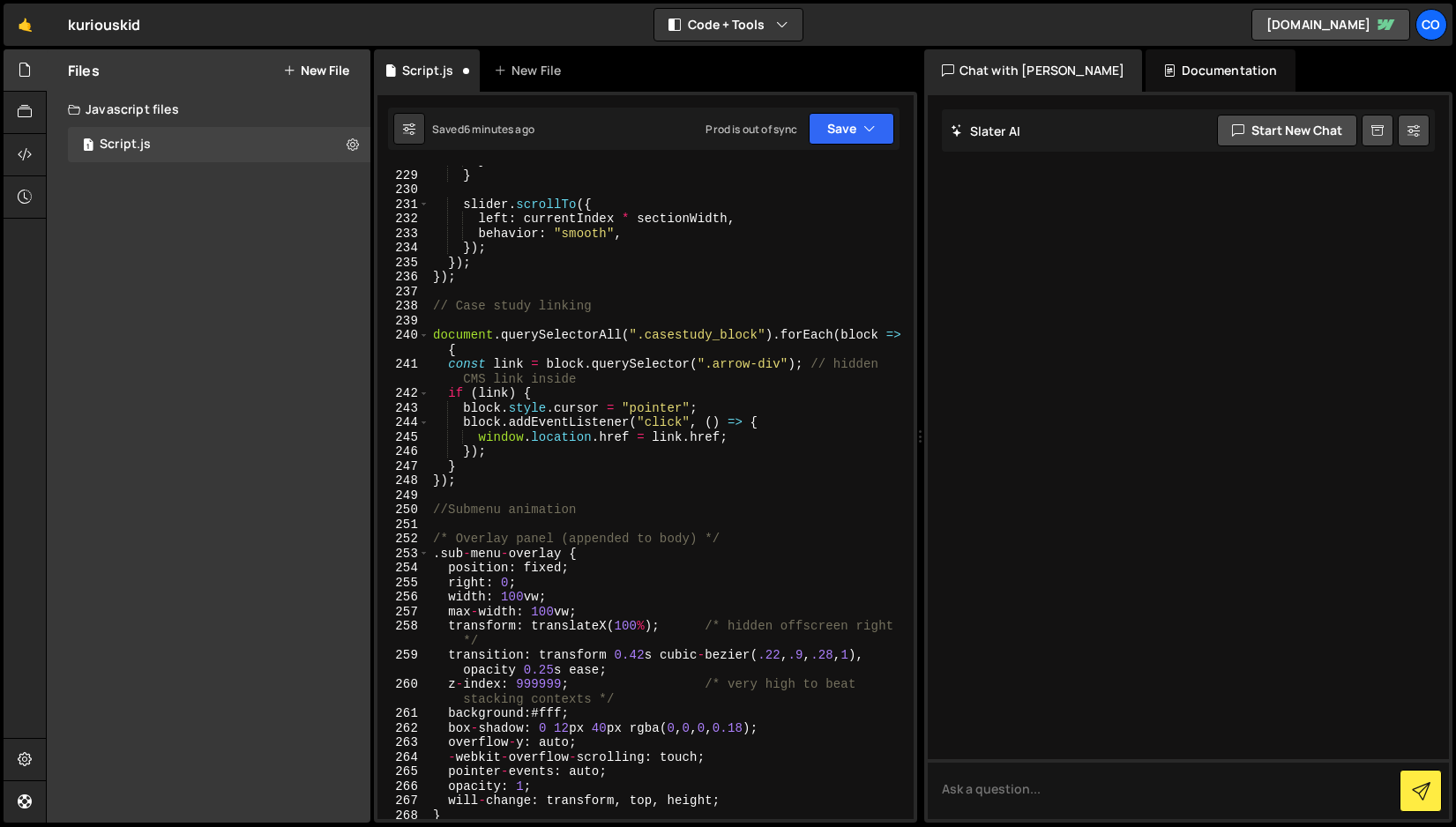
scroll to position [3475, 0]
click at [679, 577] on div "} } slider . scrollTo ({ left : currentIndex * sectionWidth , behavior : "smoot…" at bounding box center [667, 496] width 477 height 683
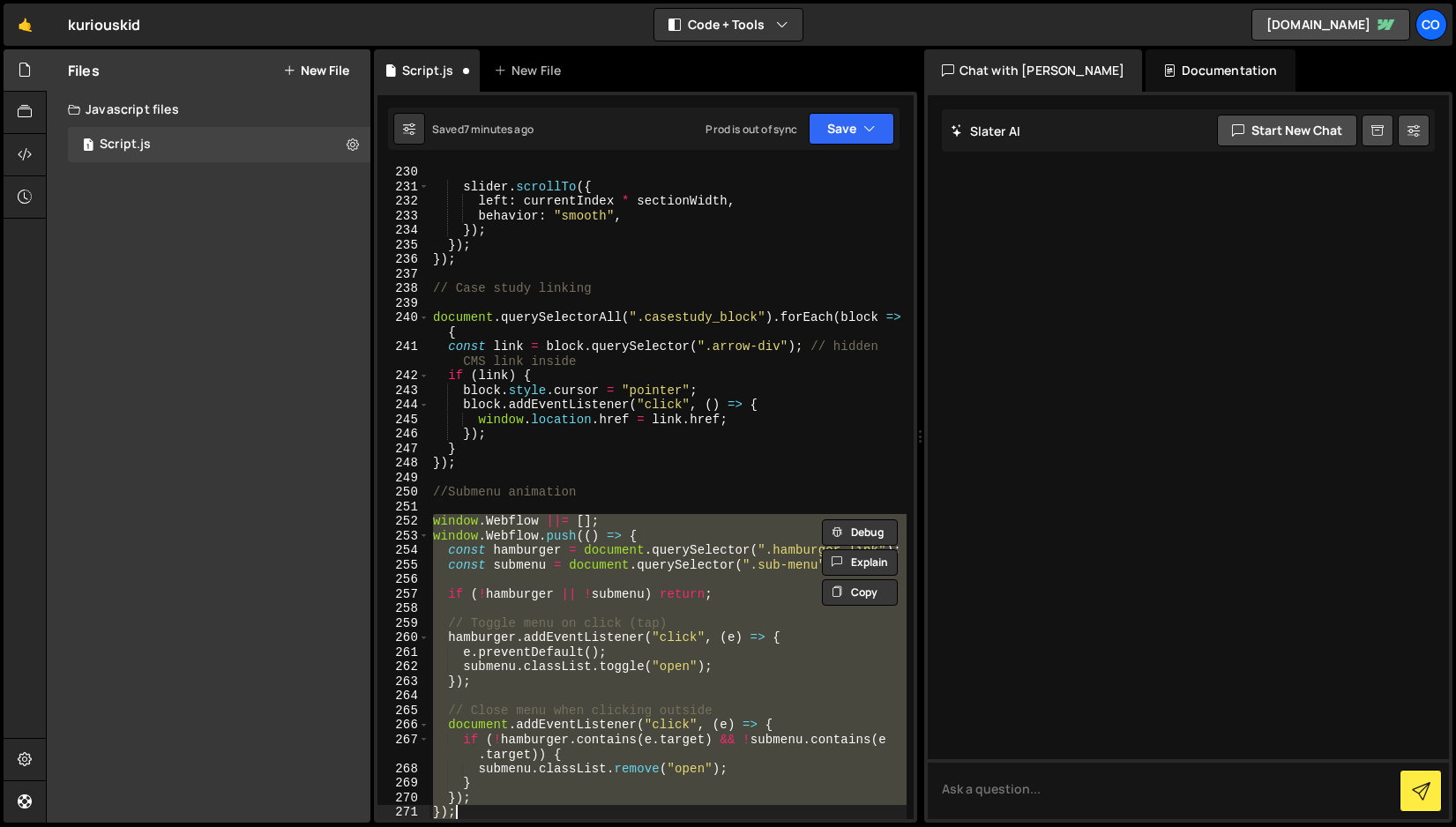
paste textarea ".sub-menu { display: none !important; }"
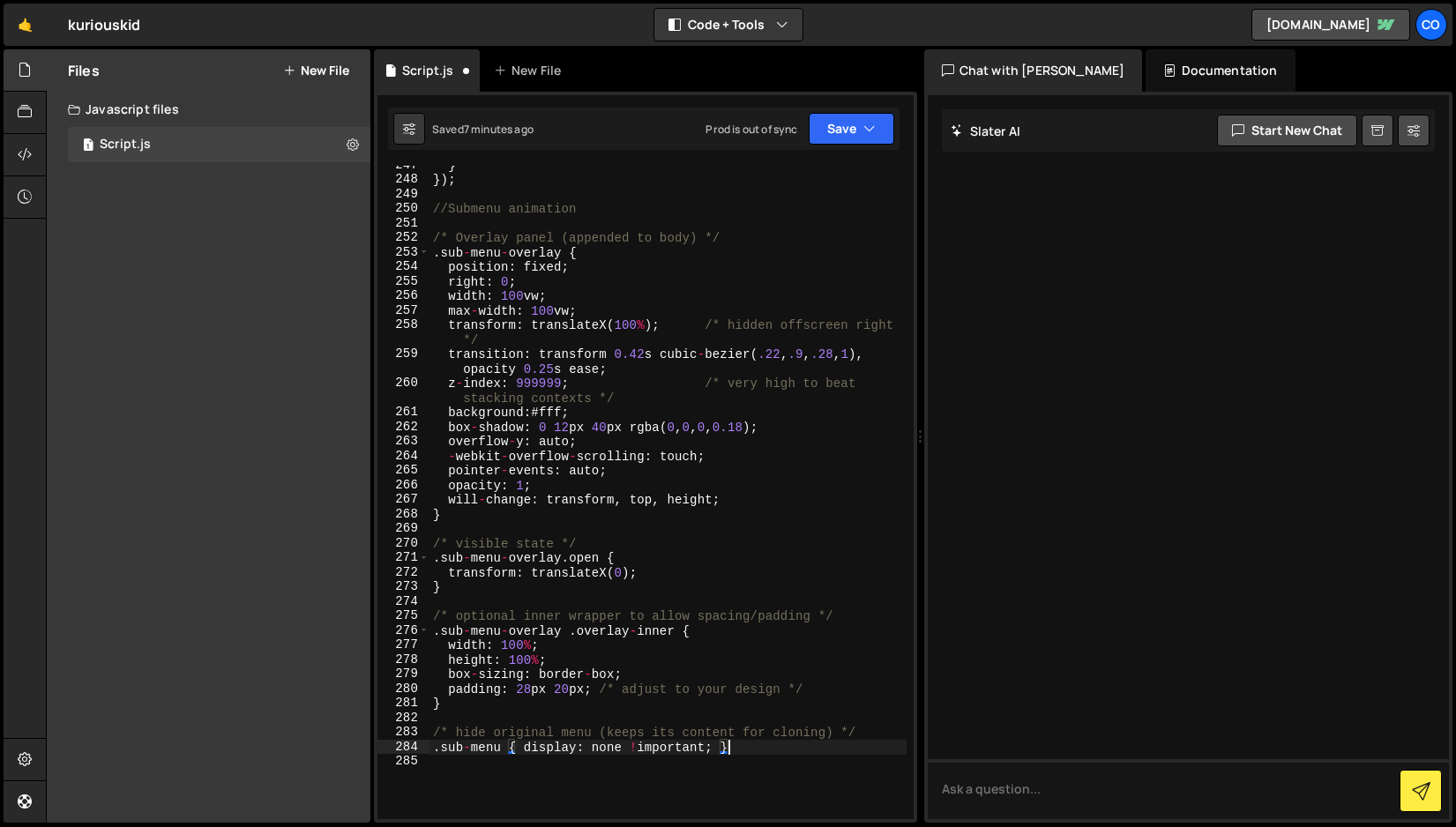
scroll to position [3774, 0]
type textarea "}); });"
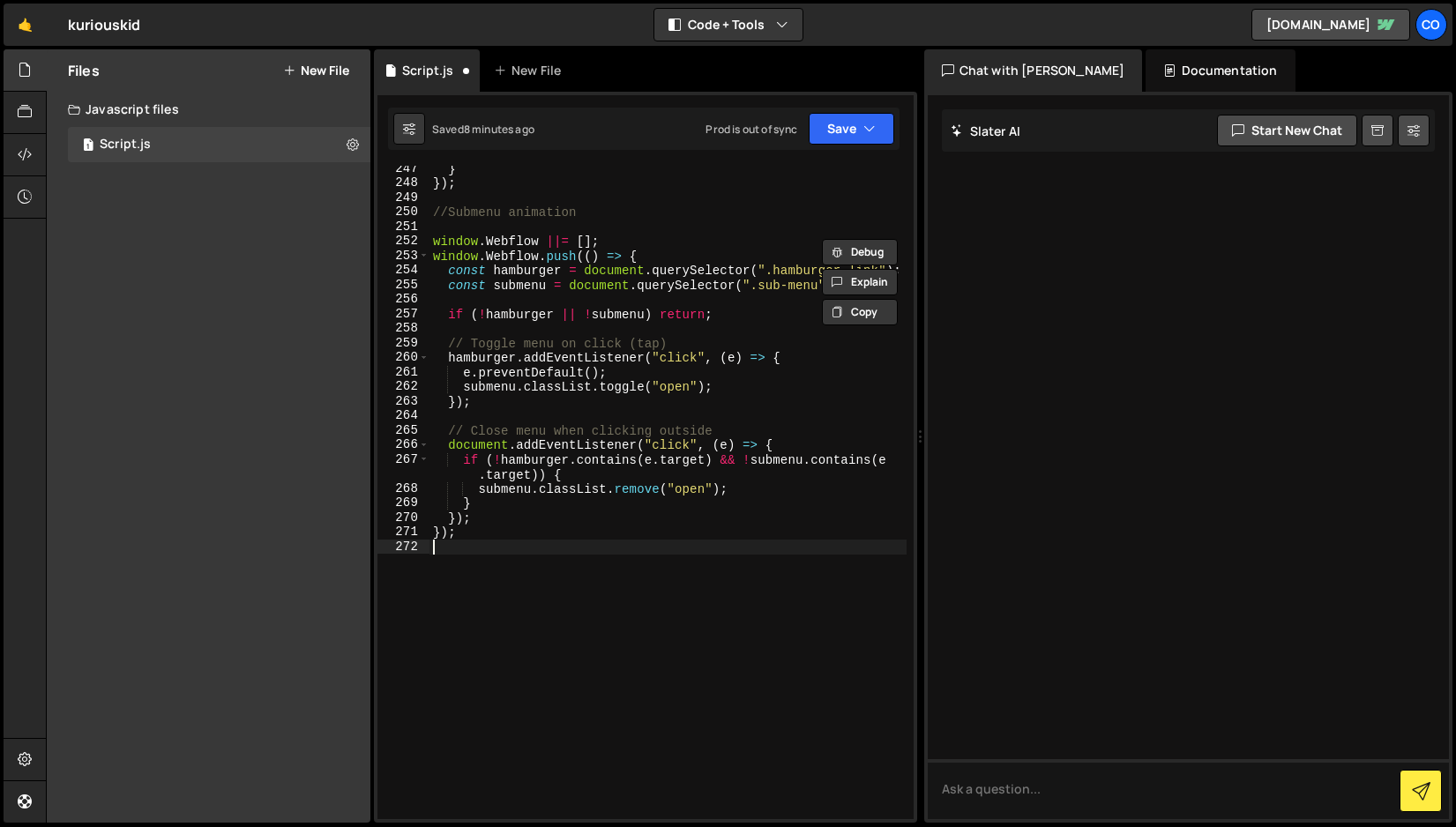
click at [634, 563] on div "} }) ; //Submenu animation window . Webflow ||= [ ] ; window . Webflow . push (…" at bounding box center [667, 503] width 477 height 683
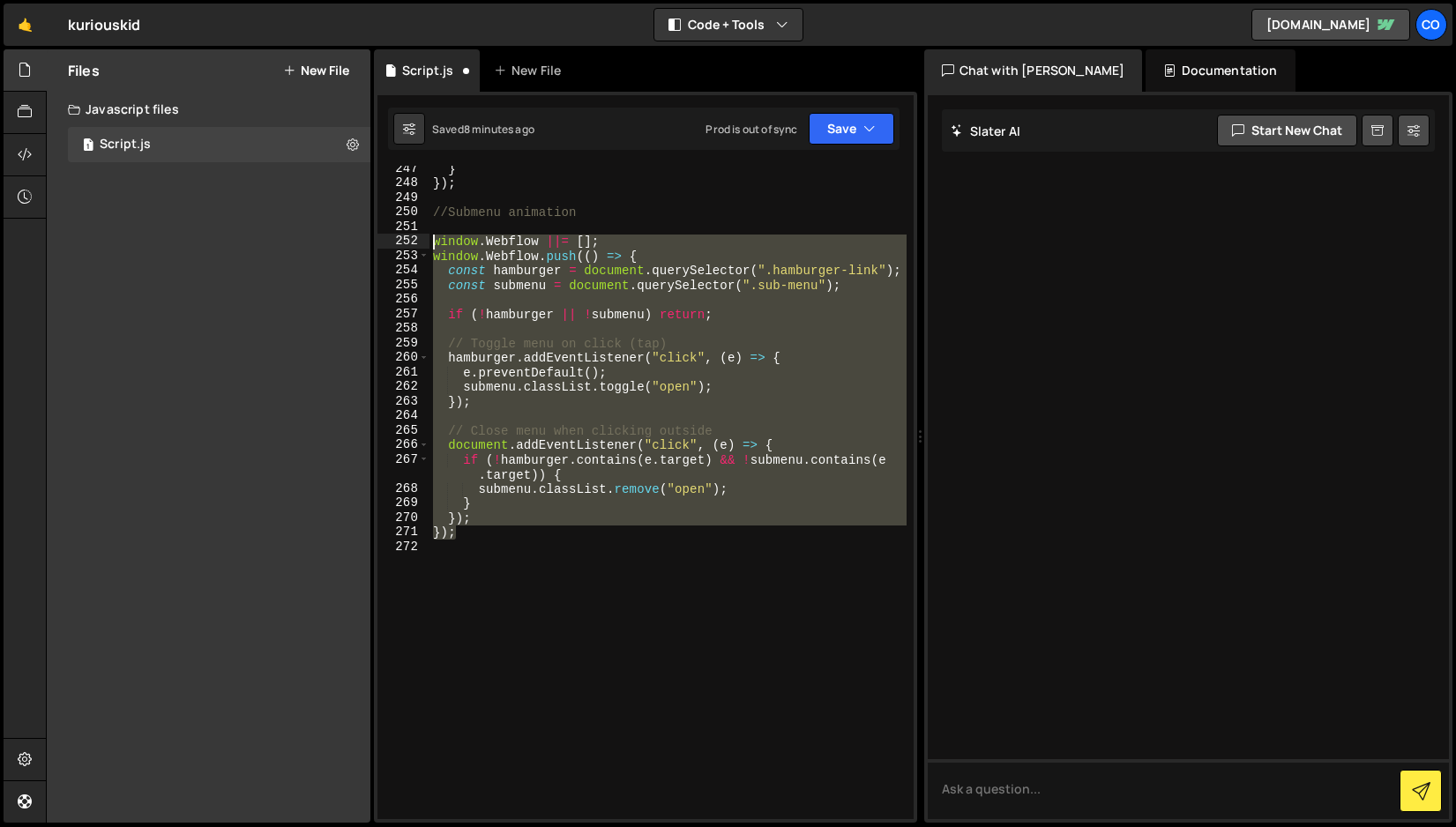
drag, startPoint x: 475, startPoint y: 533, endPoint x: 362, endPoint y: 245, distance: 309.4
click at [362, 245] on div "Files New File Javascript files 1 Script.js 0 CSS files Copy share link Edit Fi…" at bounding box center [751, 436] width 1410 height 774
type textarea "window.Webflow ||= []; window.Webflow.push(() => {"
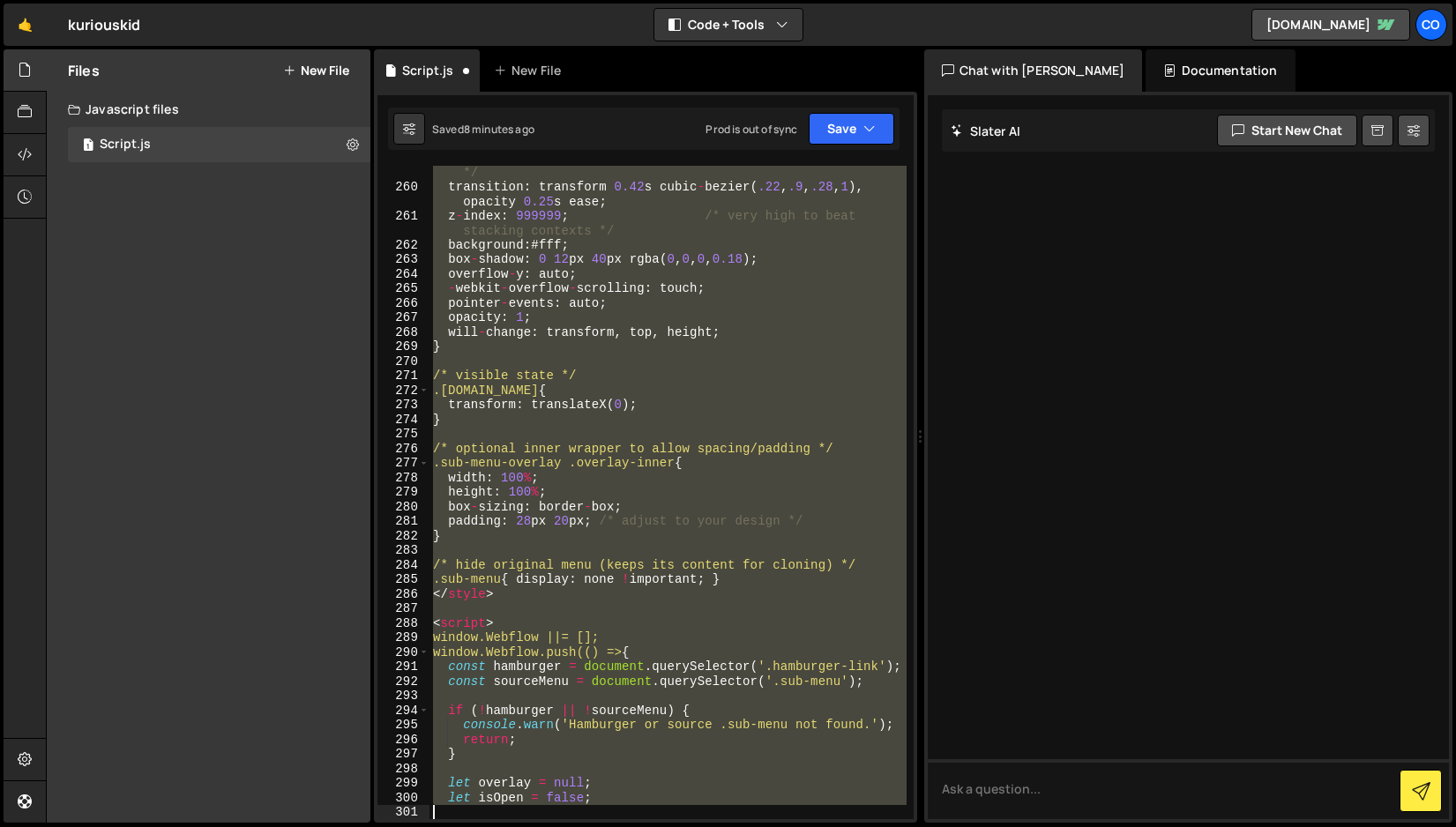
scroll to position [3960, 0]
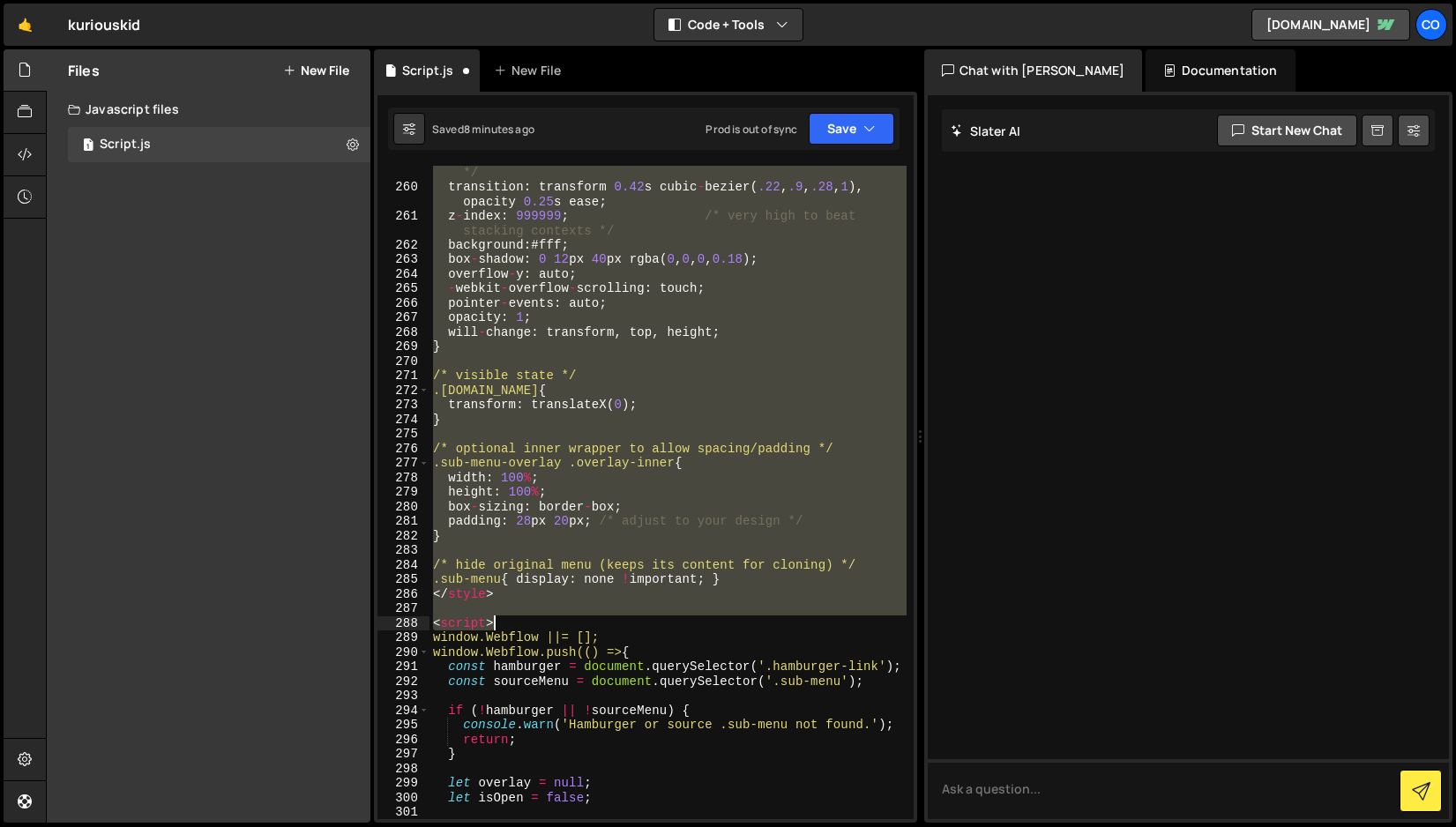
drag, startPoint x: 431, startPoint y: 395, endPoint x: 586, endPoint y: 622, distance: 274.9
click at [586, 622] on div "transform : translateX ( 100 % ) ; /* hidden offscreen right */ transition : tr…" at bounding box center [667, 499] width 477 height 698
type textarea "<script>"
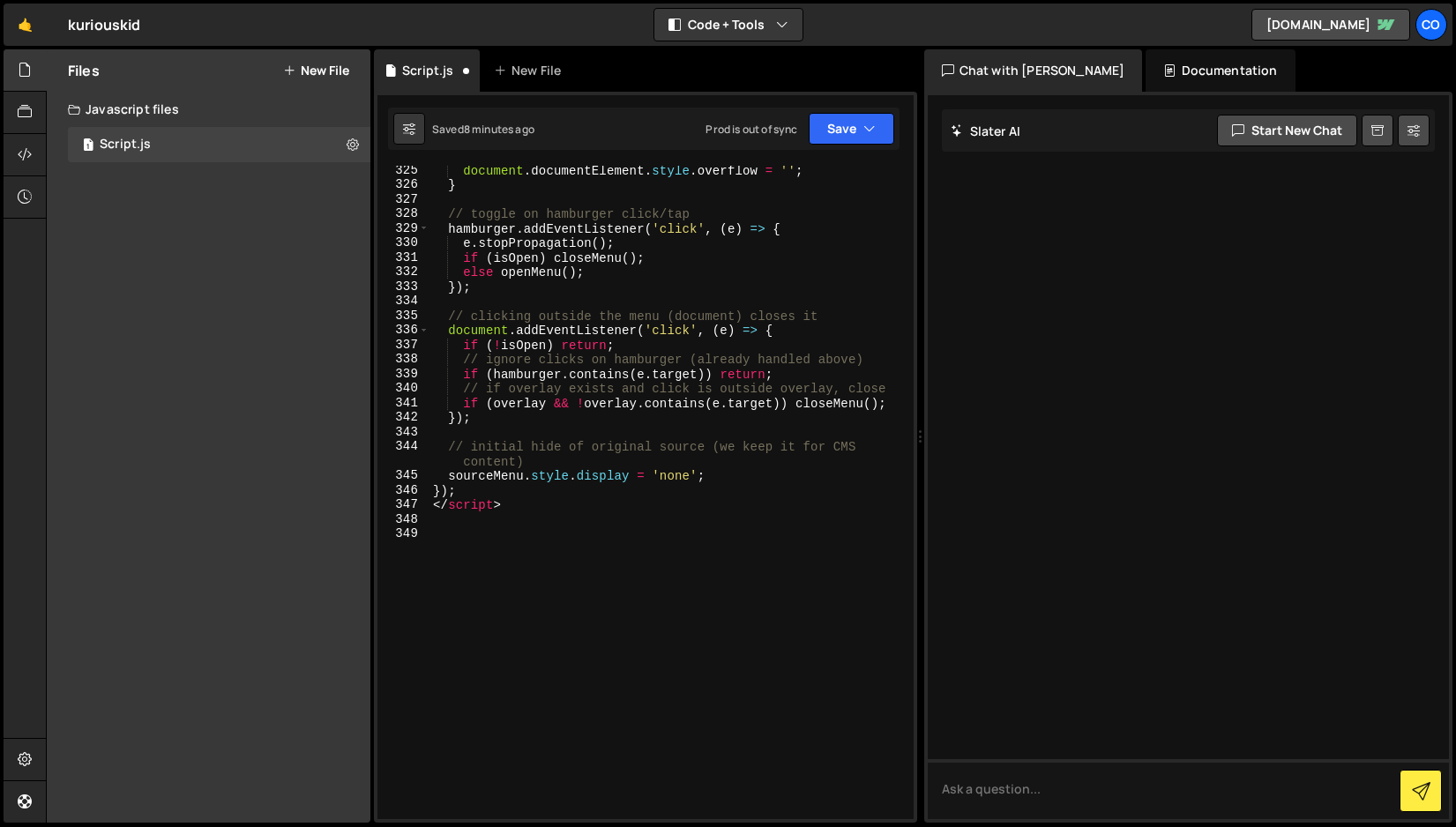
scroll to position [4966, 0]
drag, startPoint x: 520, startPoint y: 508, endPoint x: 426, endPoint y: 508, distance: 94.0
click at [426, 508] on div "325 326 327 328 329 330 331 332 333 334 335 336 337 338 339 340 341 342 343 344…" at bounding box center [645, 492] width 536 height 654
type textarea "</script>"
click at [868, 131] on icon "button" at bounding box center [869, 128] width 13 height 18
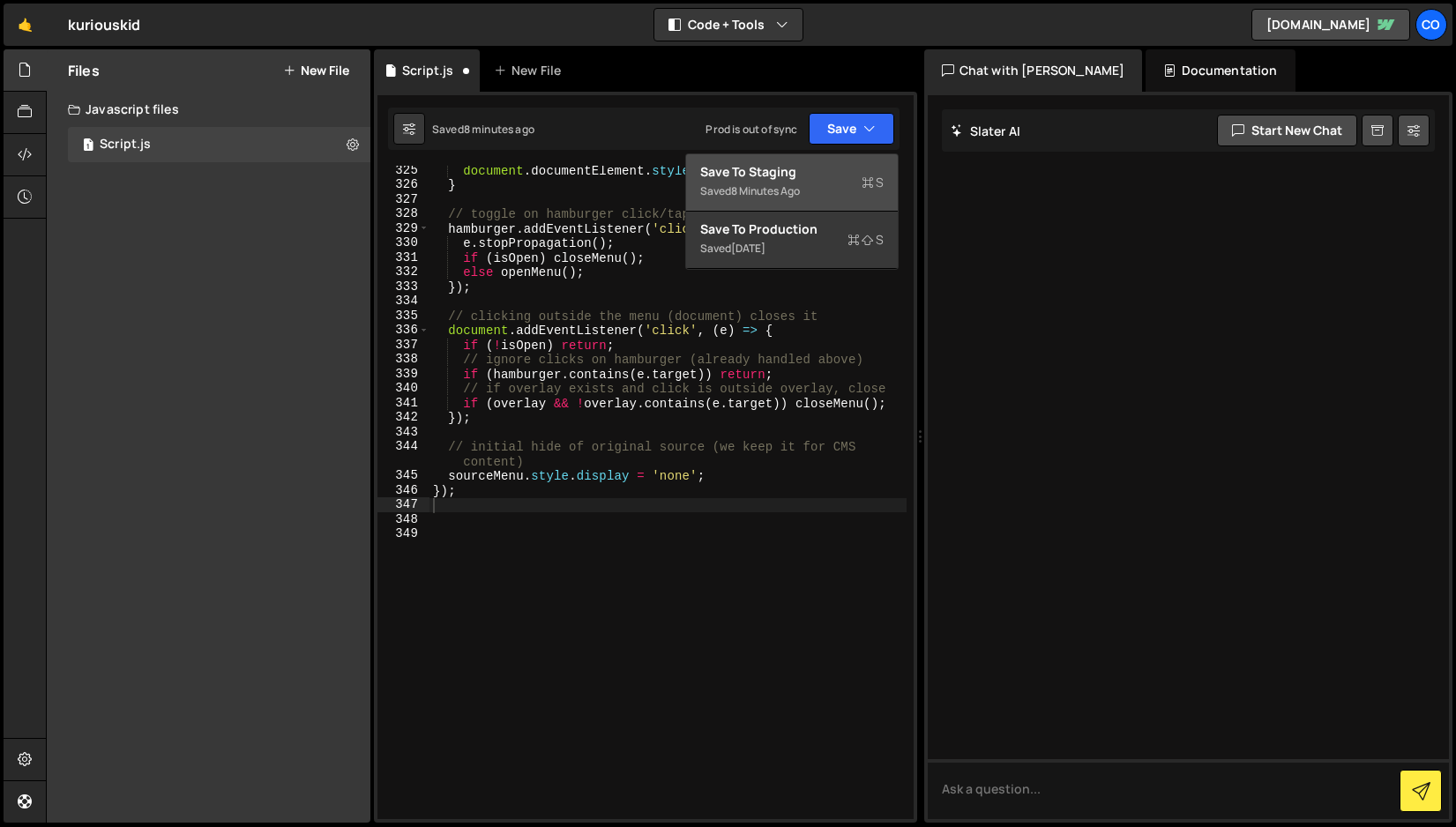
click at [824, 174] on div "Save to Staging S" at bounding box center [792, 172] width 183 height 18
